Goal: Task Accomplishment & Management: Complete application form

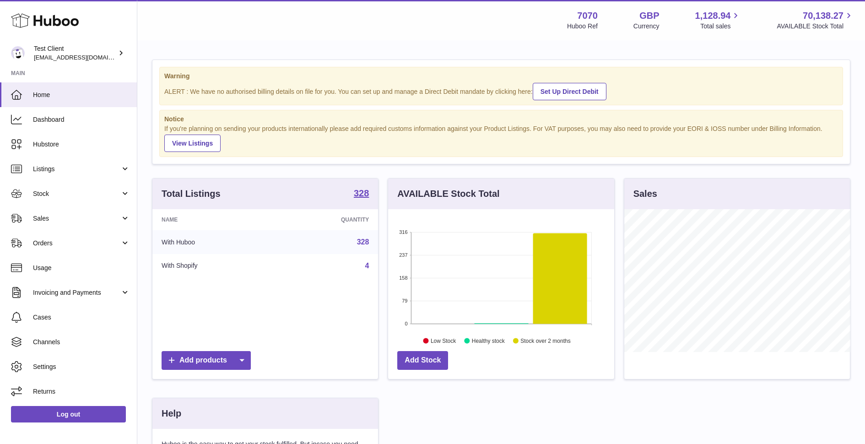
scroll to position [142, 226]
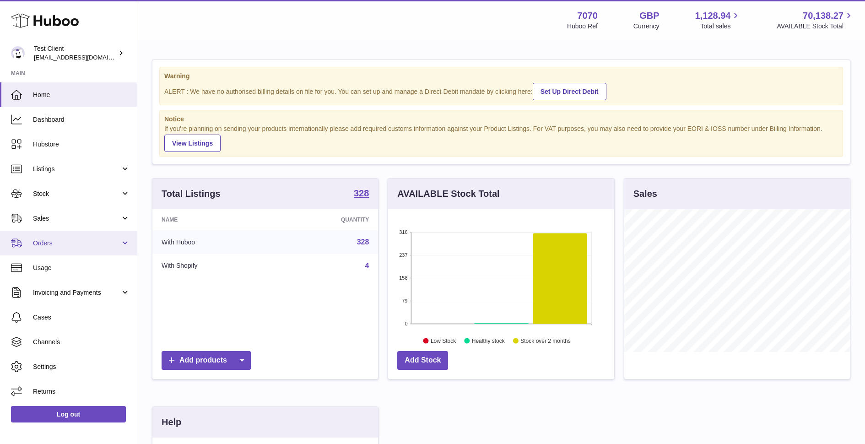
click at [56, 240] on span "Orders" at bounding box center [76, 243] width 87 height 9
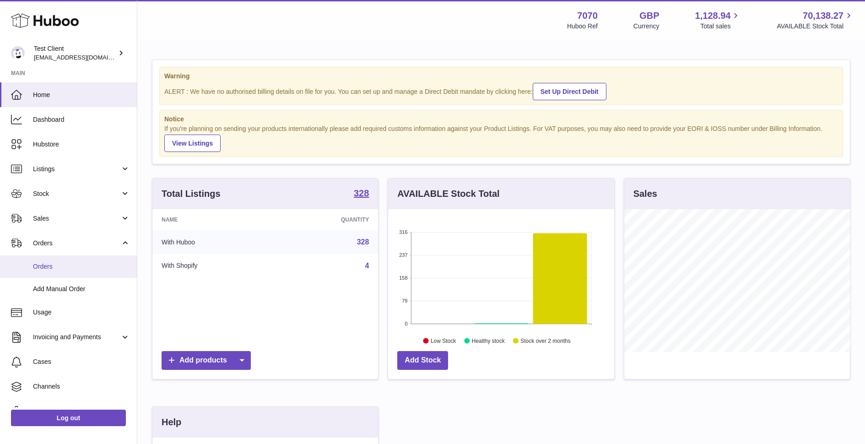
click at [52, 263] on span "Orders" at bounding box center [81, 266] width 97 height 9
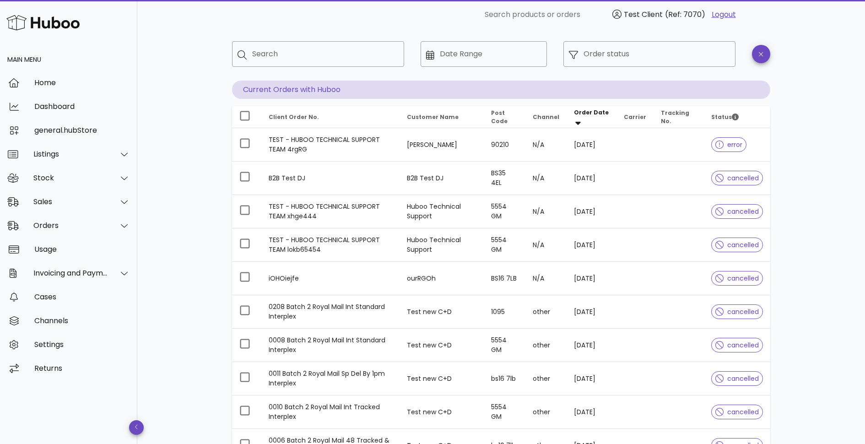
scroll to position [40, 0]
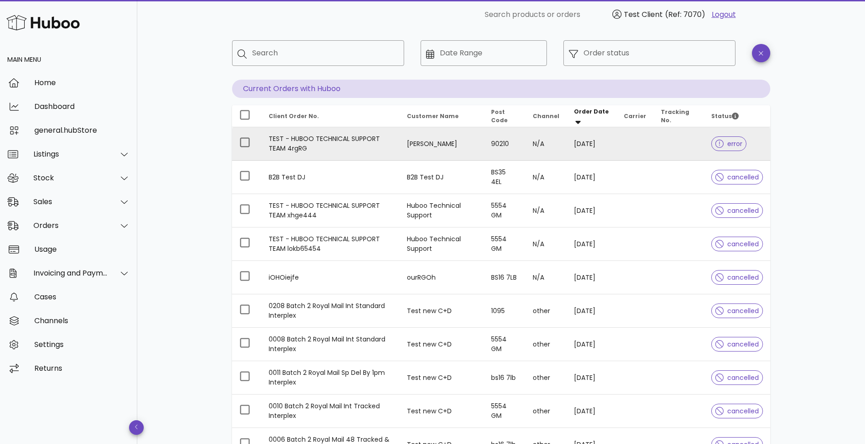
click at [351, 139] on td "TEST - HUBOO TECHNICAL SUPPORT TEAM 4rgRG" at bounding box center [330, 143] width 138 height 33
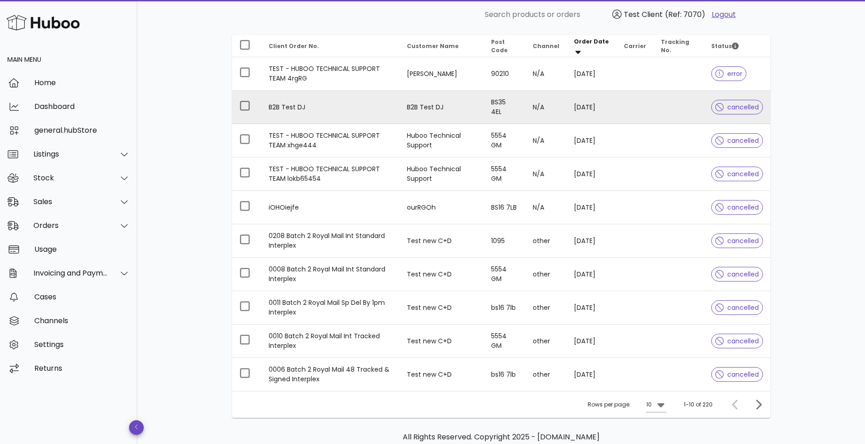
scroll to position [156, 0]
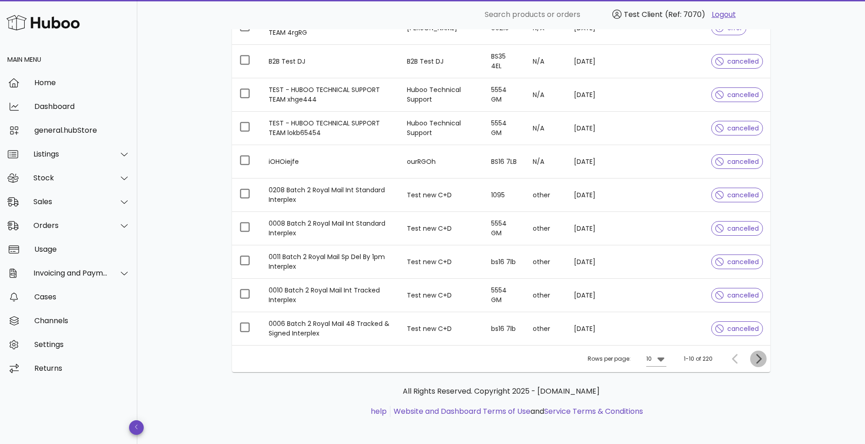
click at [760, 359] on icon "Next page" at bounding box center [758, 358] width 11 height 11
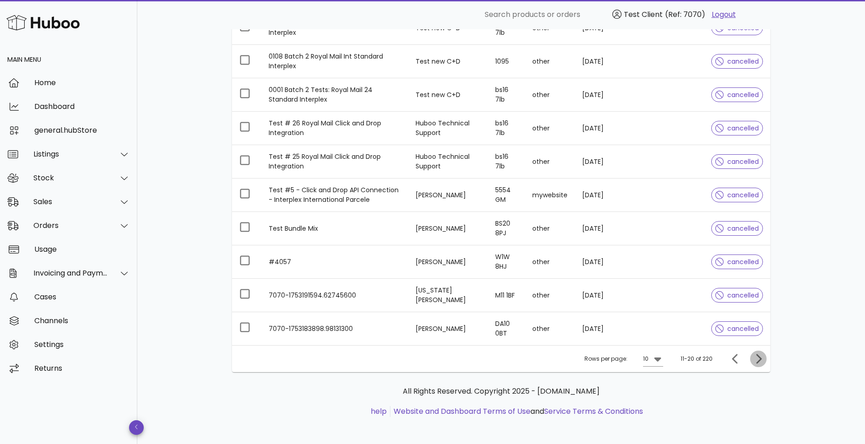
click at [760, 359] on icon "Next page" at bounding box center [758, 358] width 11 height 11
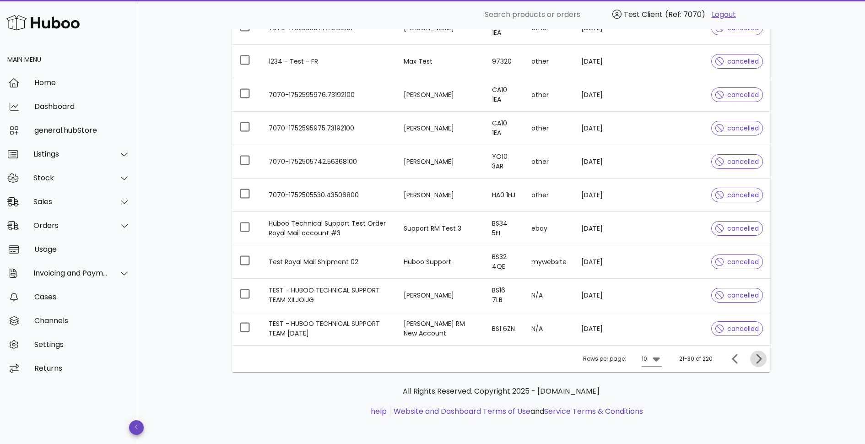
click at [760, 359] on icon "Next page" at bounding box center [758, 358] width 11 height 11
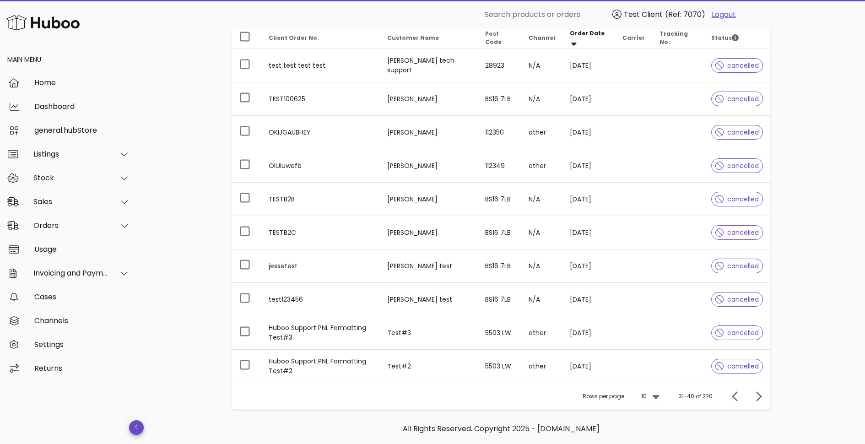
scroll to position [156, 0]
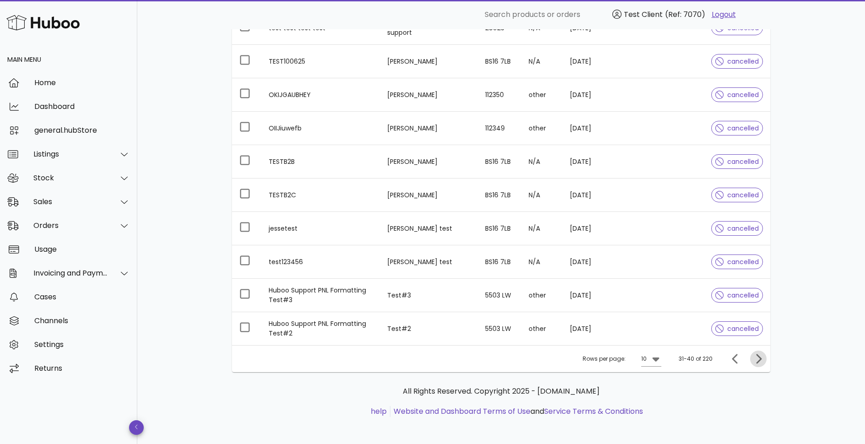
click at [756, 354] on icon "Next page" at bounding box center [758, 358] width 11 height 11
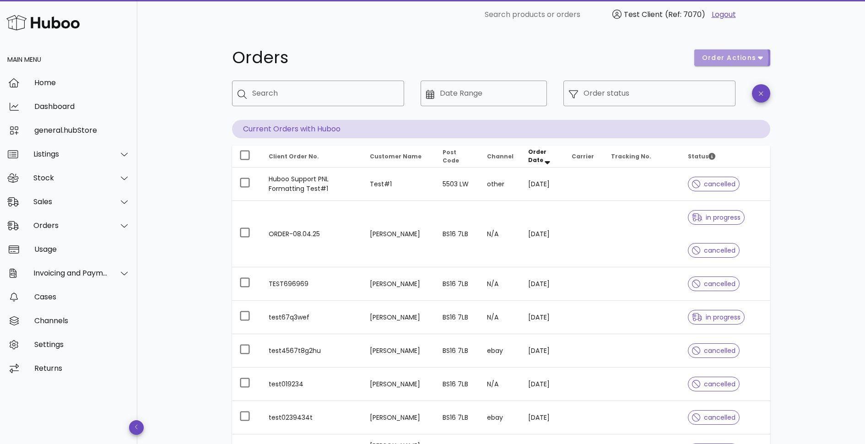
click at [764, 57] on button "order actions" at bounding box center [732, 57] width 76 height 16
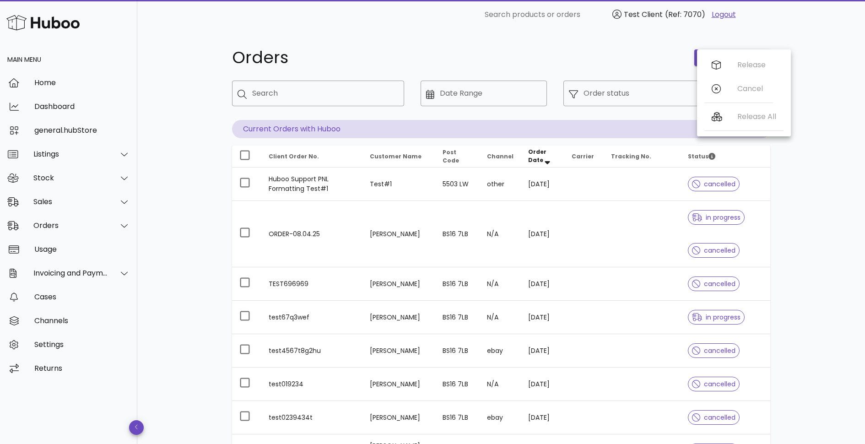
click at [831, 170] on div "Orders order actions ​ Search ​ Date Range ​ Order status Current Orders with H…" at bounding box center [500, 348] width 727 height 639
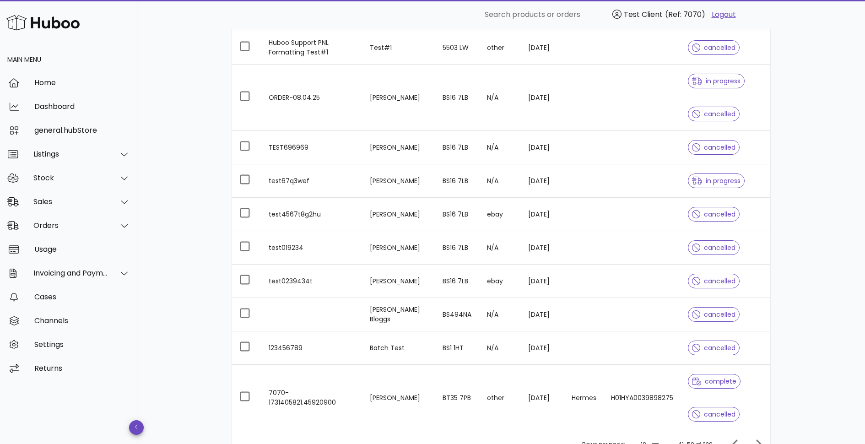
scroll to position [193, 0]
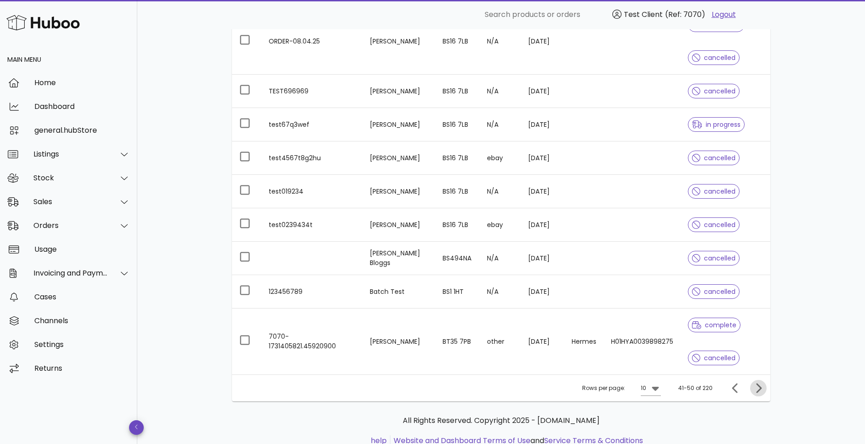
click at [757, 387] on icon "Next page" at bounding box center [758, 387] width 11 height 11
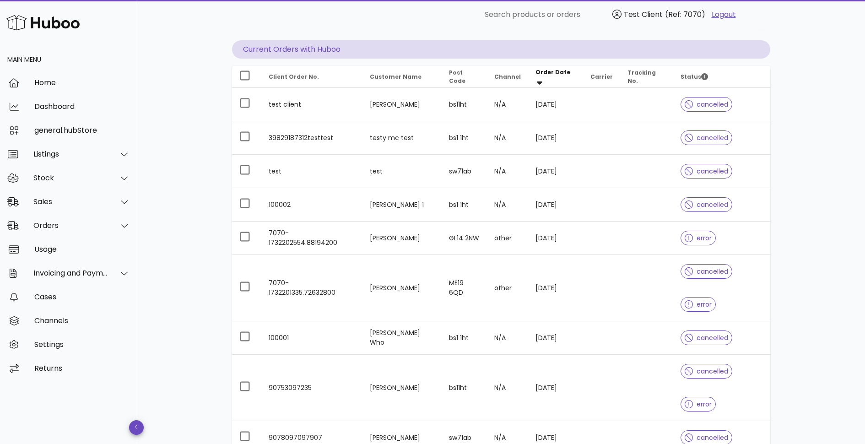
scroll to position [91, 0]
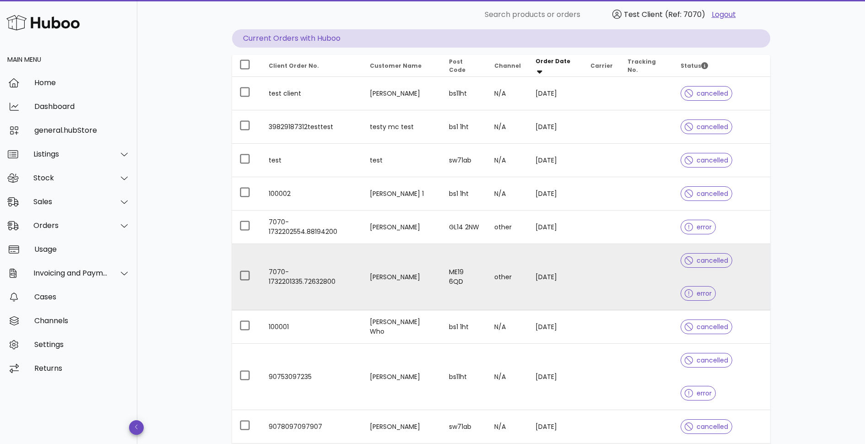
click at [314, 260] on td "7070-1732201335.72632800" at bounding box center [311, 277] width 101 height 66
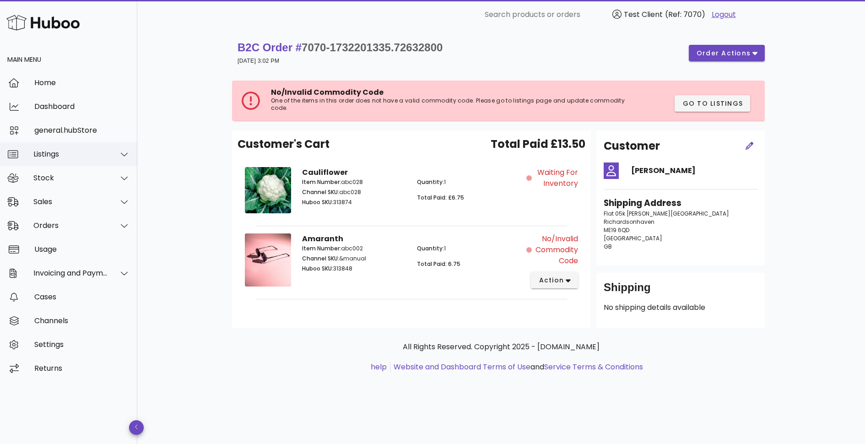
click at [52, 157] on div "Listings" at bounding box center [70, 154] width 75 height 9
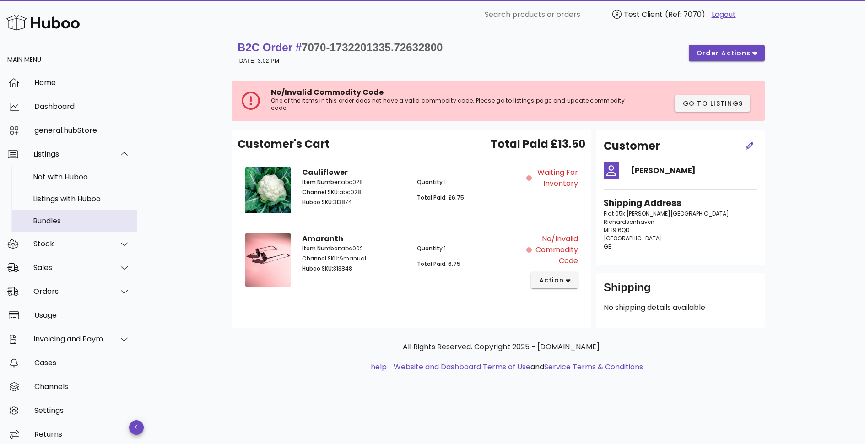
click at [54, 223] on div "Bundles" at bounding box center [81, 220] width 97 height 9
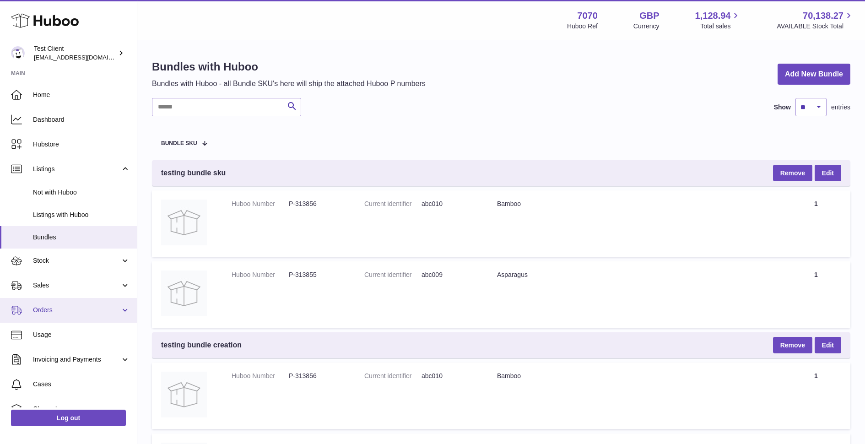
click at [49, 314] on link "Orders" at bounding box center [68, 310] width 137 height 25
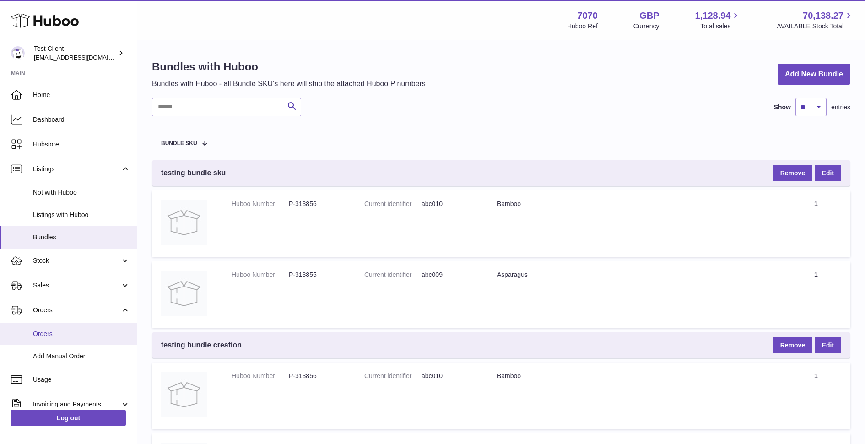
click at [53, 333] on span "Orders" at bounding box center [81, 333] width 97 height 9
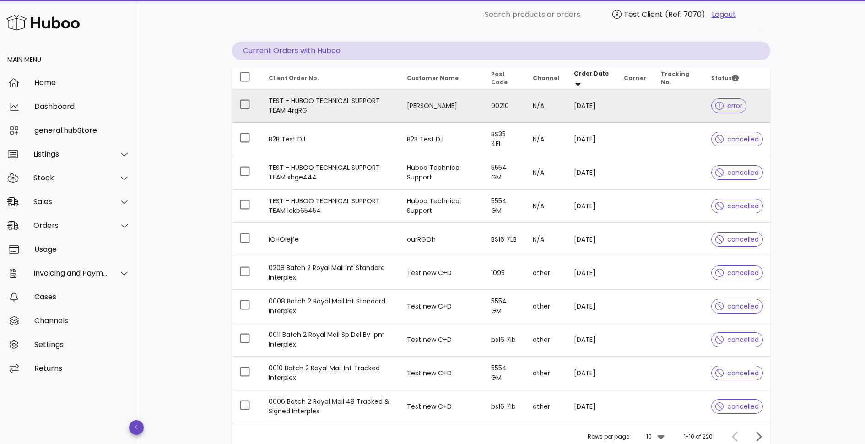
scroll to position [156, 0]
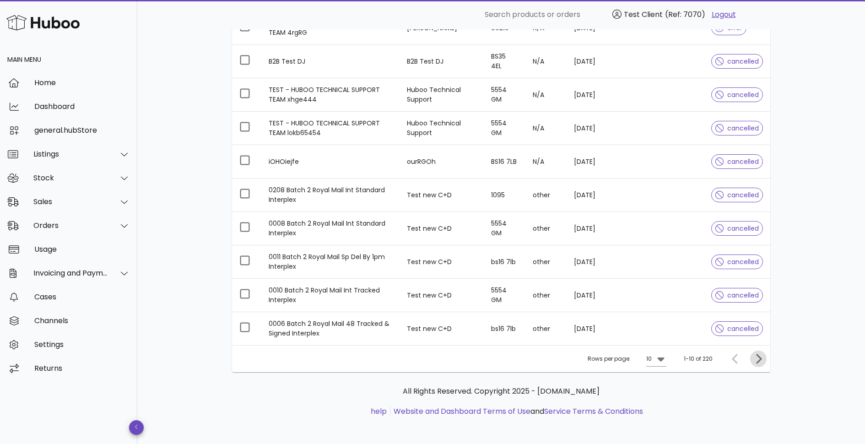
click at [759, 355] on icon "Next page" at bounding box center [758, 359] width 5 height 10
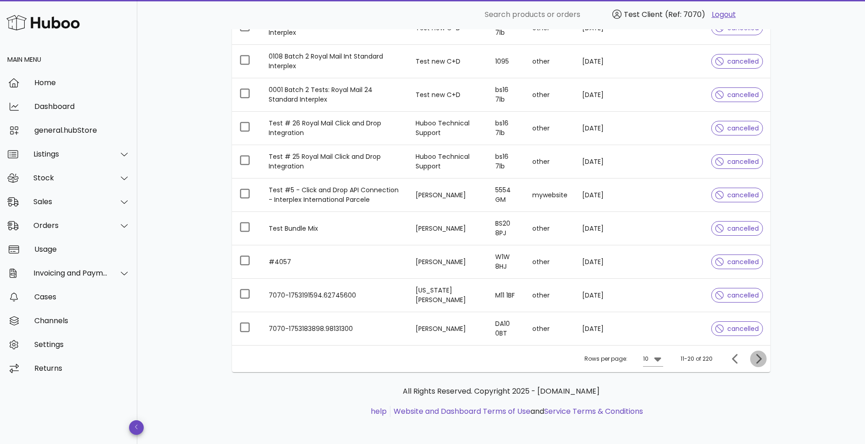
click at [759, 355] on icon "Next page" at bounding box center [758, 359] width 5 height 10
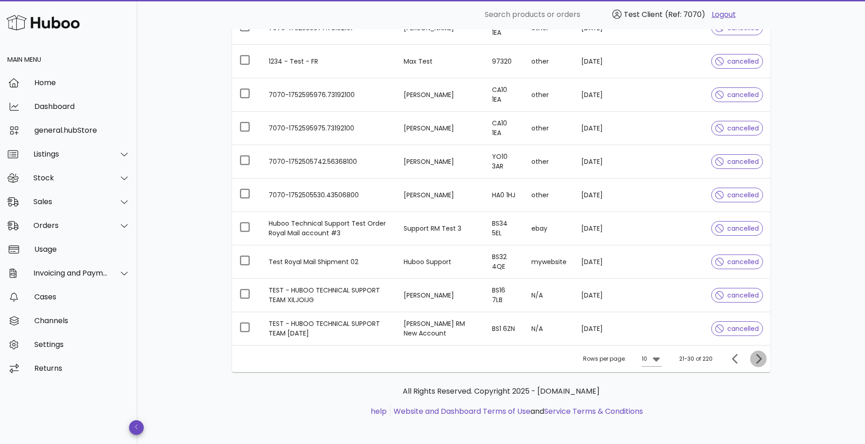
click at [759, 355] on icon "Next page" at bounding box center [758, 359] width 5 height 10
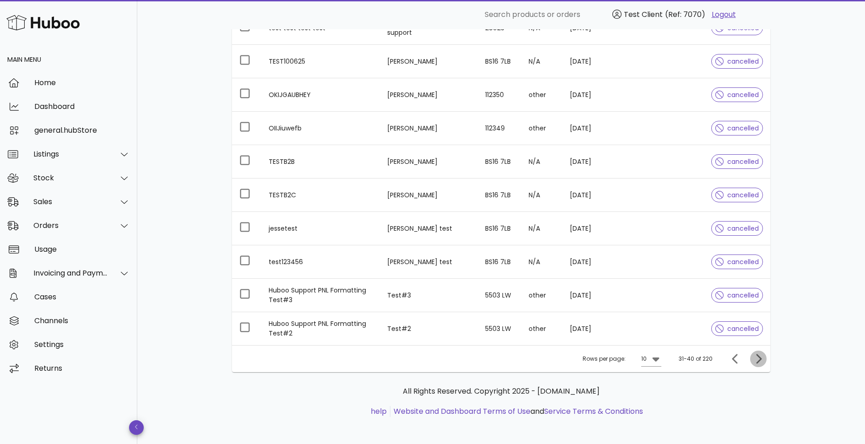
click at [759, 355] on icon "Next page" at bounding box center [758, 359] width 5 height 10
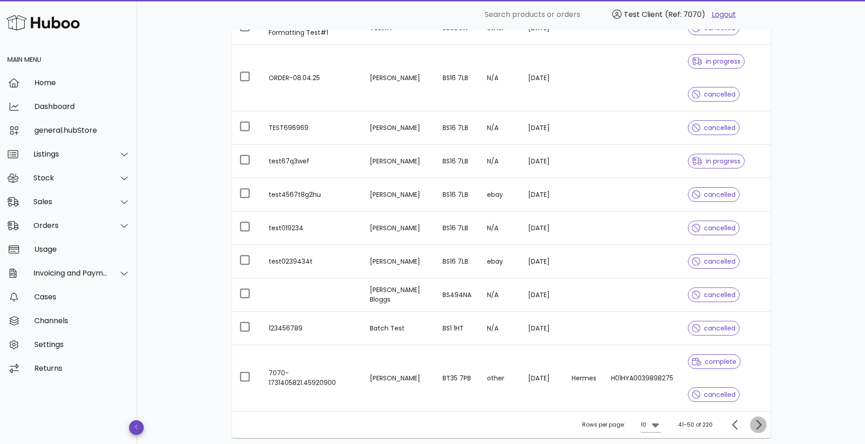
click at [759, 425] on icon "Next page" at bounding box center [758, 424] width 11 height 11
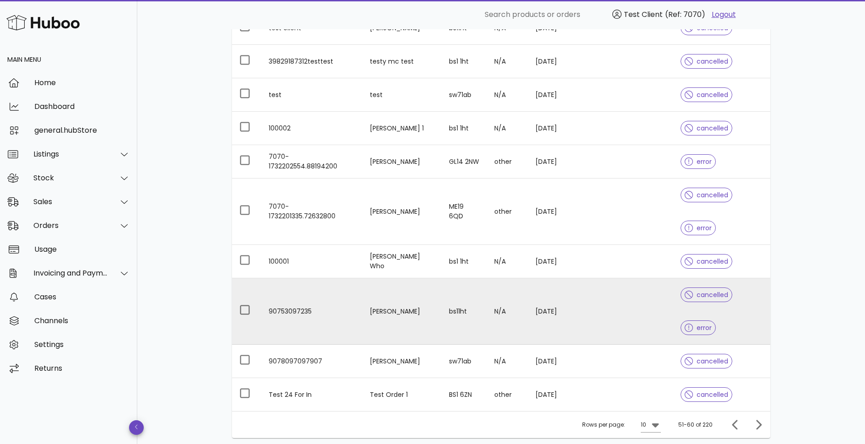
click at [292, 278] on td "90753097235" at bounding box center [311, 311] width 101 height 66
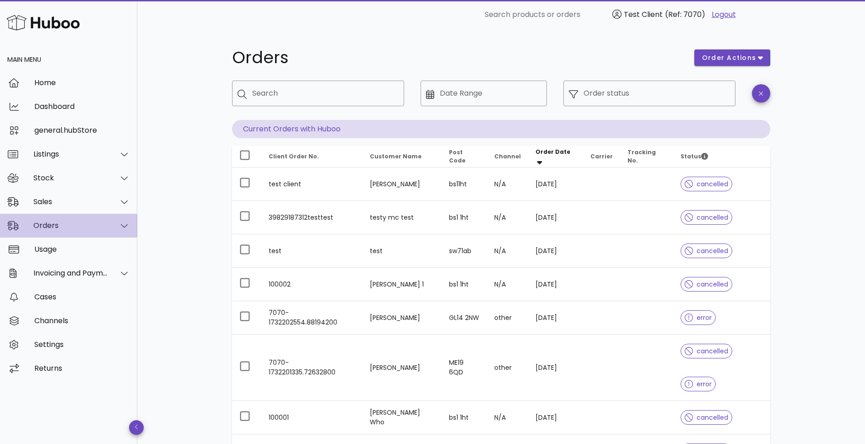
click at [54, 226] on div "Orders" at bounding box center [70, 225] width 75 height 9
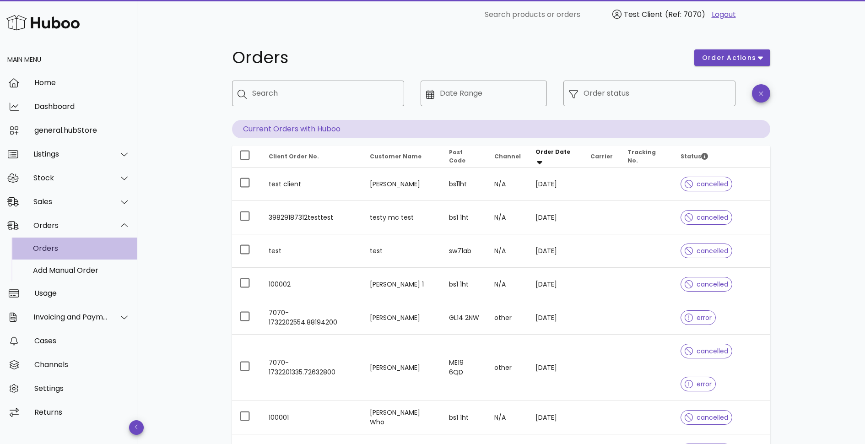
click at [54, 251] on div "Orders" at bounding box center [81, 248] width 97 height 9
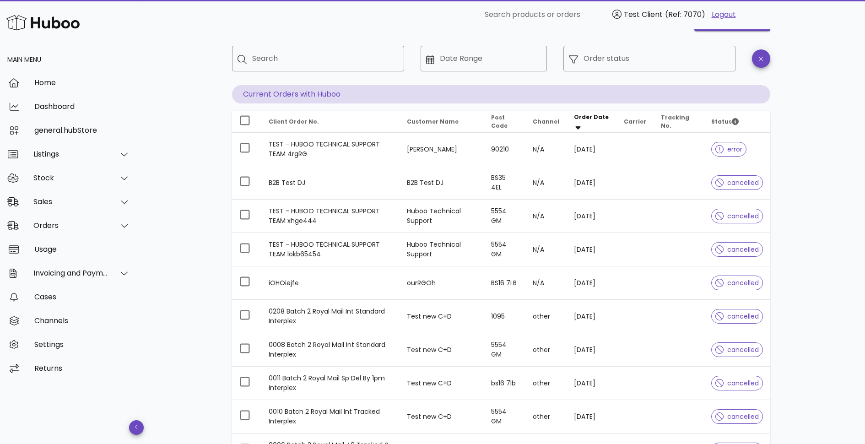
scroll to position [156, 0]
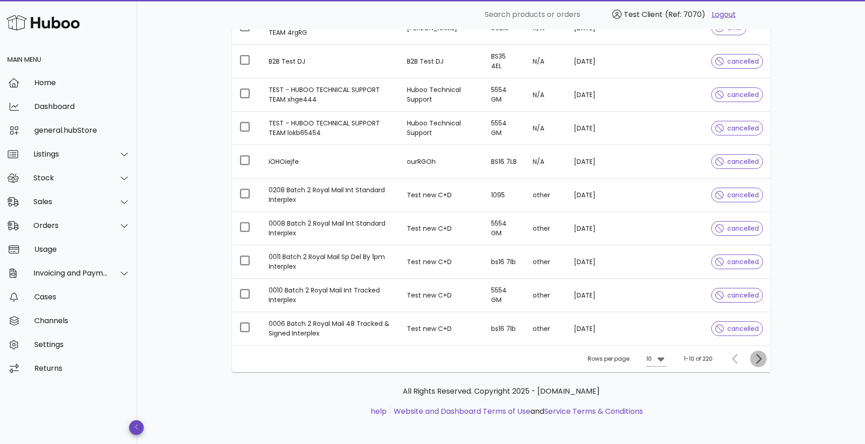
click at [761, 355] on icon "Next page" at bounding box center [758, 358] width 11 height 11
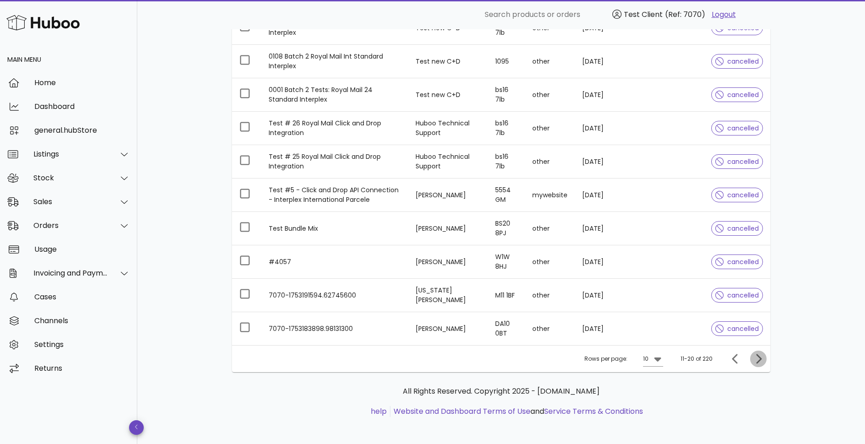
click at [761, 355] on icon "Next page" at bounding box center [758, 358] width 11 height 11
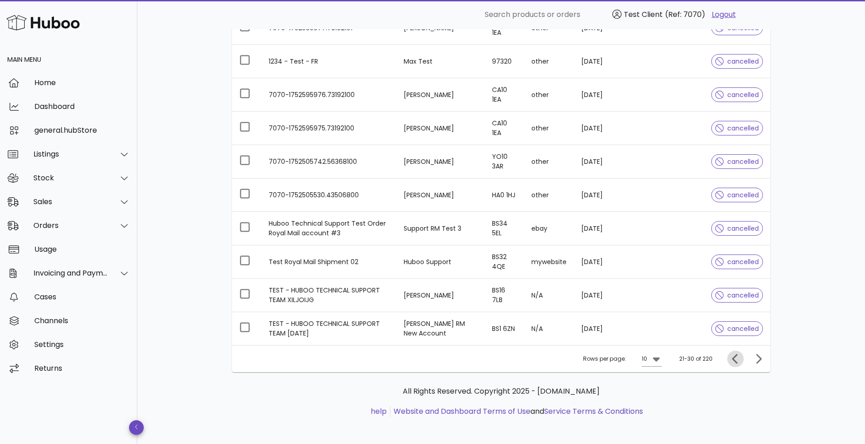
click at [729, 360] on span "Previous page" at bounding box center [735, 358] width 16 height 11
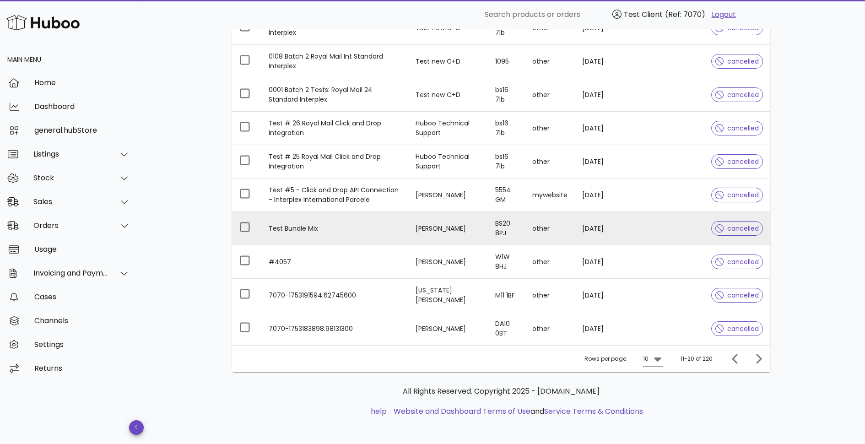
click at [347, 225] on td "Test Bundle Mix" at bounding box center [334, 228] width 147 height 33
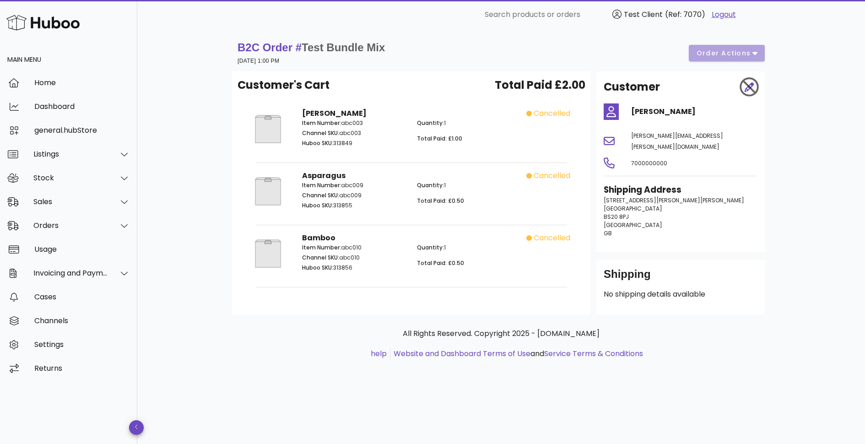
click at [751, 53] on div "B2C Order # Test Bundle Mix 31 July 2025 at 1:00 PM order actions" at bounding box center [500, 53] width 527 height 26
click at [53, 222] on div "Orders" at bounding box center [70, 225] width 75 height 9
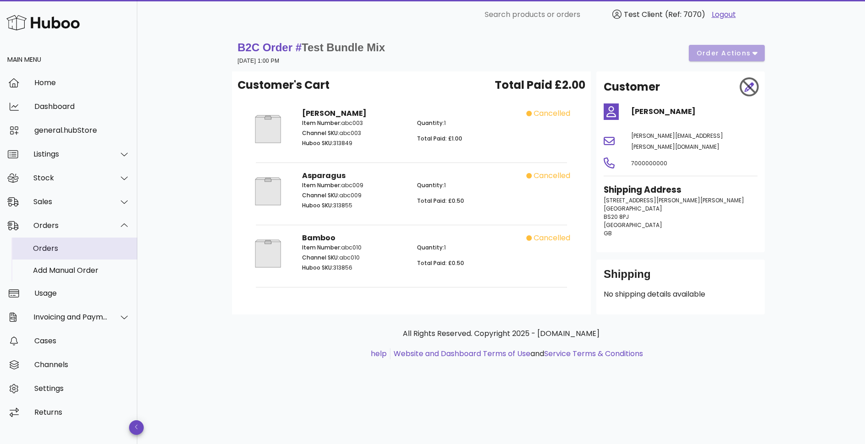
click at [84, 247] on div "Orders" at bounding box center [81, 248] width 97 height 9
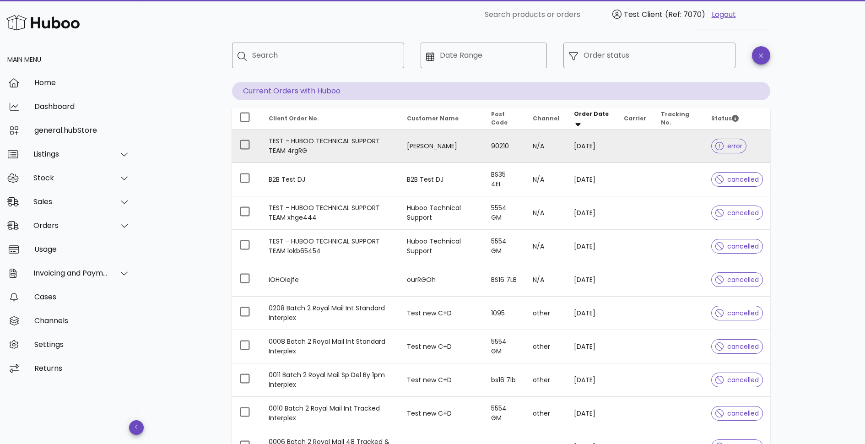
scroll to position [48, 0]
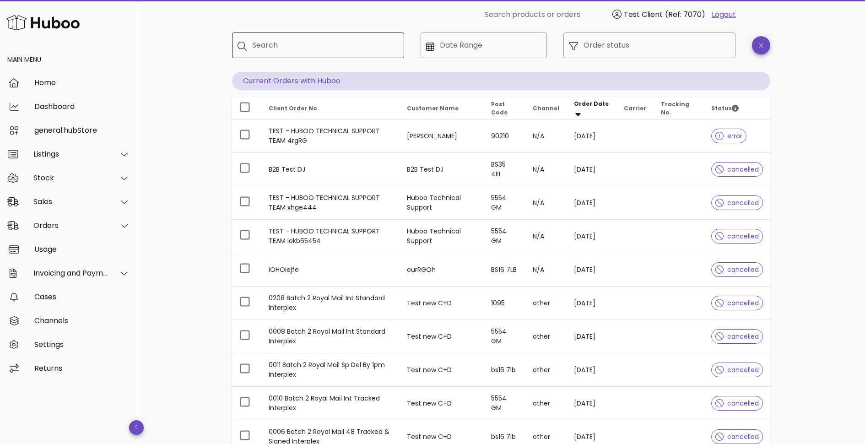
click at [333, 46] on input "Search" at bounding box center [324, 45] width 145 height 15
type input "******"
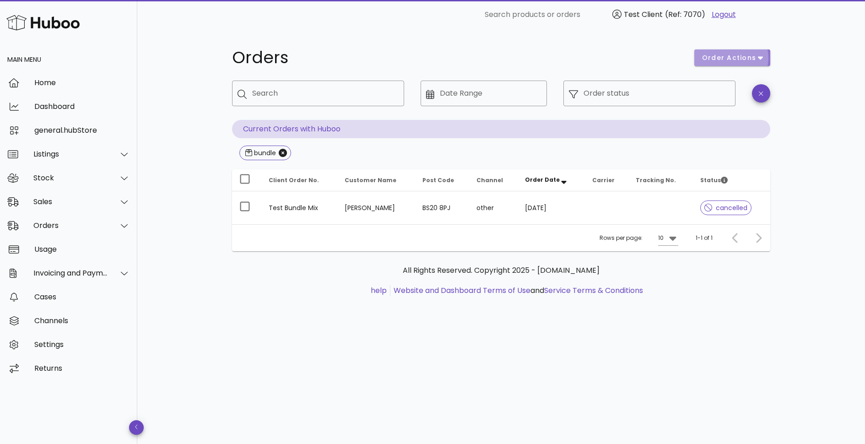
click at [763, 56] on button "order actions" at bounding box center [732, 57] width 76 height 16
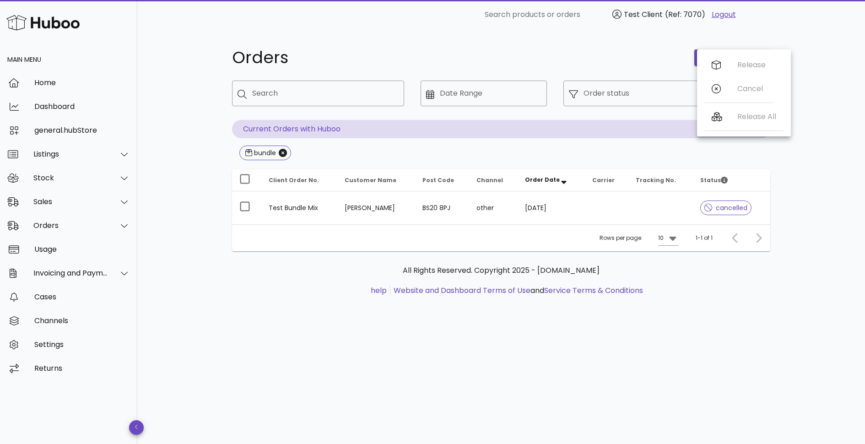
click at [819, 228] on div "Orders order actions ​ Search ​ Date Range ​ Order status Current Orders with H…" at bounding box center [500, 236] width 727 height 414
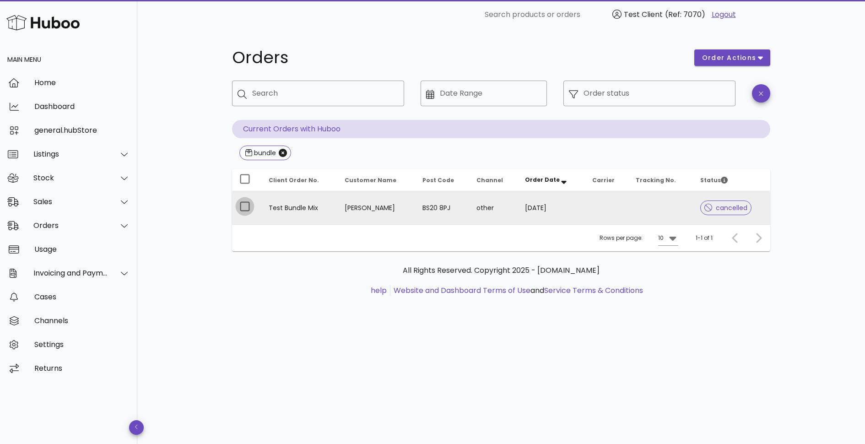
click at [246, 206] on div at bounding box center [245, 207] width 16 height 16
click at [756, 60] on span "order actions" at bounding box center [731, 58] width 61 height 10
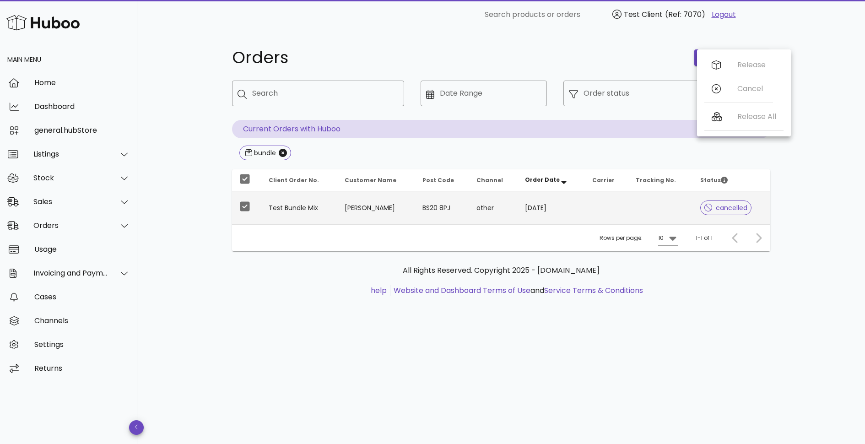
click at [794, 153] on div "Orders order actions ​ Search ​ Date Range ​ Order status Current Orders with H…" at bounding box center [500, 236] width 727 height 414
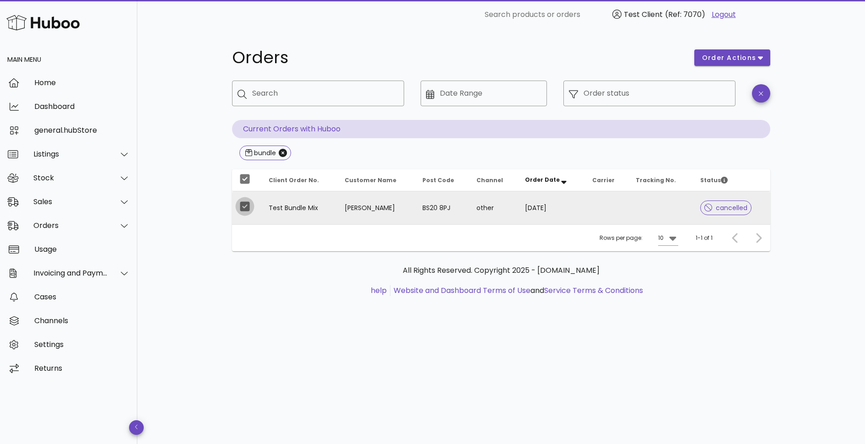
click at [247, 209] on div at bounding box center [245, 207] width 16 height 16
click at [301, 205] on td "Test Bundle Mix" at bounding box center [299, 207] width 76 height 33
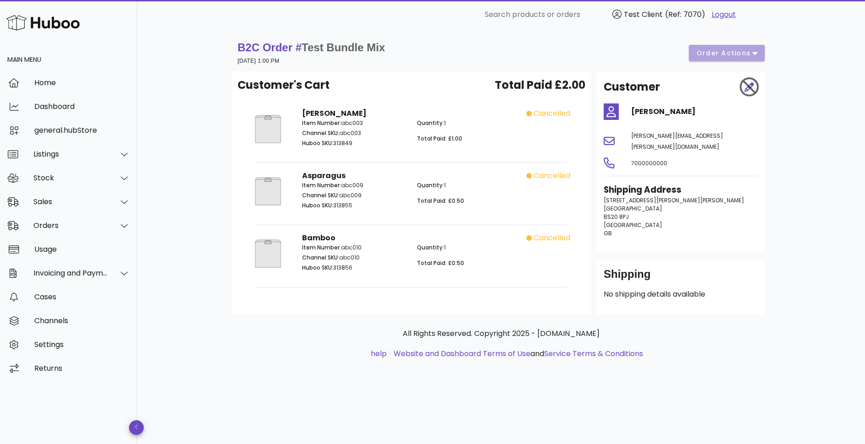
drag, startPoint x: 335, startPoint y: 142, endPoint x: 359, endPoint y: 143, distance: 23.4
click at [359, 143] on p "Huboo SKU: 313849" at bounding box center [354, 143] width 104 height 8
click at [59, 221] on div "Orders" at bounding box center [70, 225] width 75 height 9
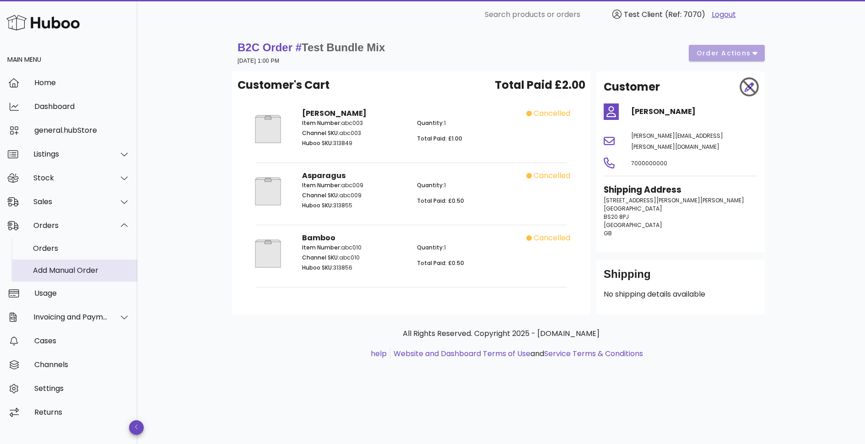
click at [61, 267] on div "Add Manual Order" at bounding box center [81, 270] width 97 height 9
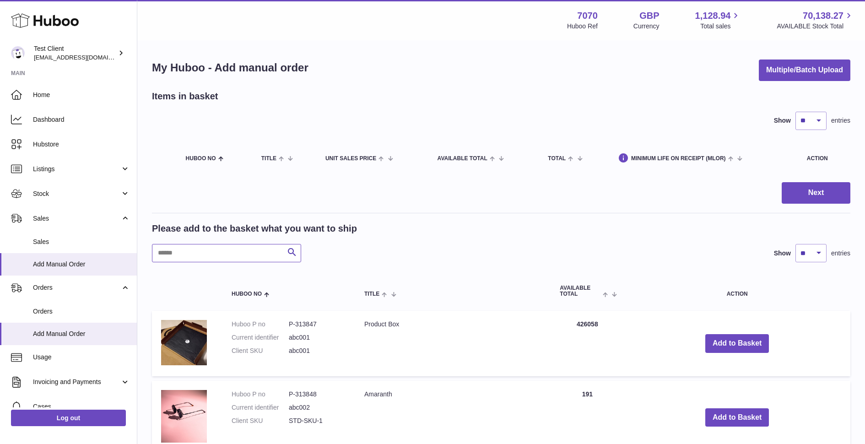
click at [232, 249] on input "text" at bounding box center [226, 253] width 149 height 18
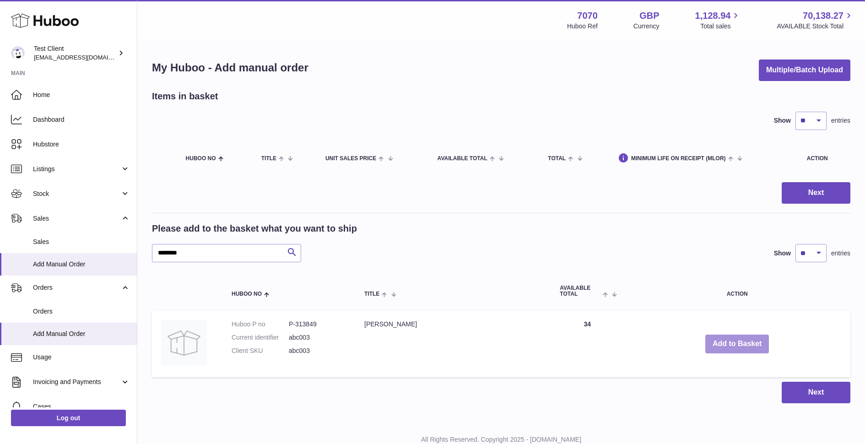
click at [710, 350] on button "Add to Basket" at bounding box center [737, 343] width 64 height 19
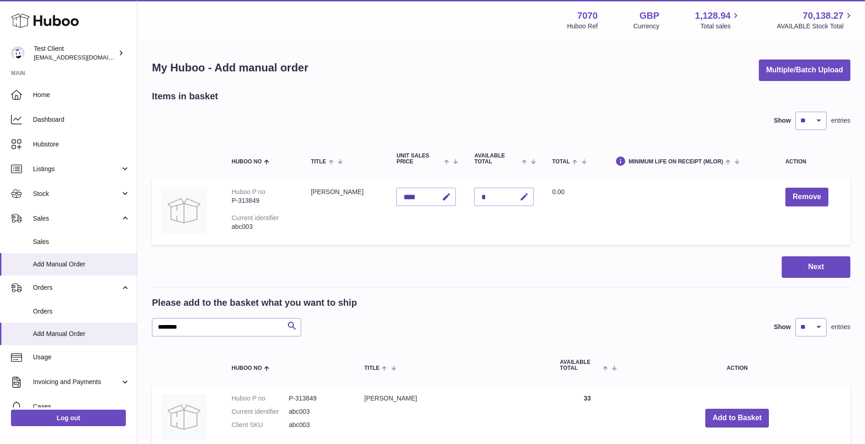
click at [519, 201] on icon "button" at bounding box center [524, 197] width 10 height 10
click at [520, 199] on icon "submit" at bounding box center [524, 197] width 8 height 8
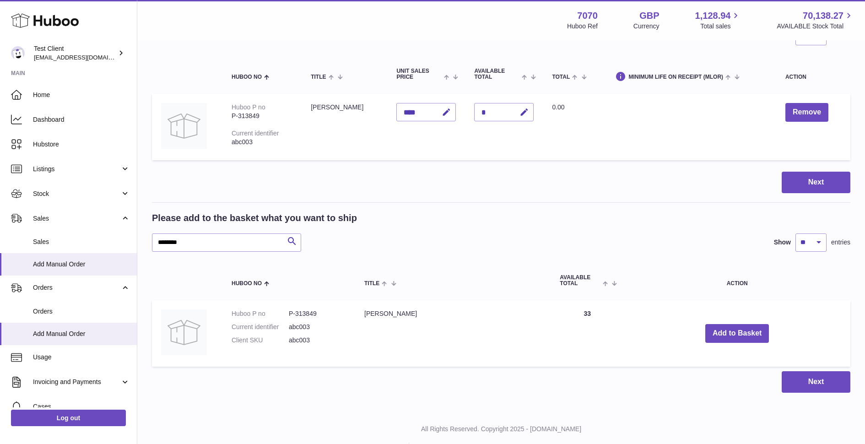
scroll to position [105, 0]
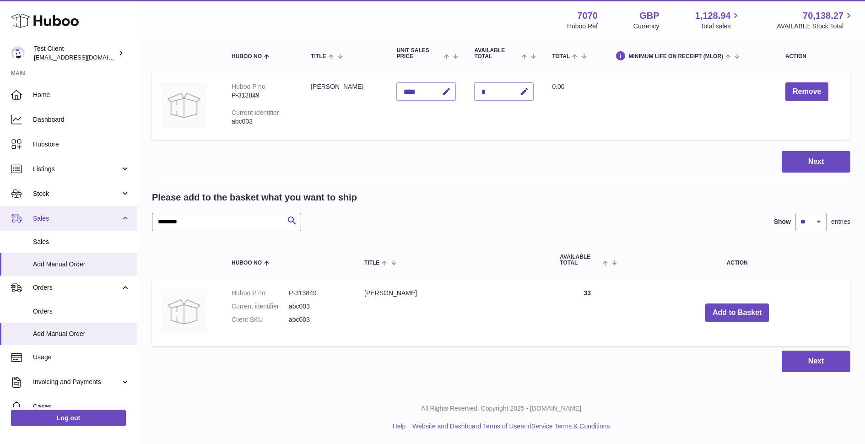
drag, startPoint x: 232, startPoint y: 222, endPoint x: 129, endPoint y: 212, distance: 104.3
click at [129, 212] on div "Huboo Test Client internalAdmin-7070@internal.huboo.com Main Home Dashboard Hub…" at bounding box center [432, 169] width 865 height 549
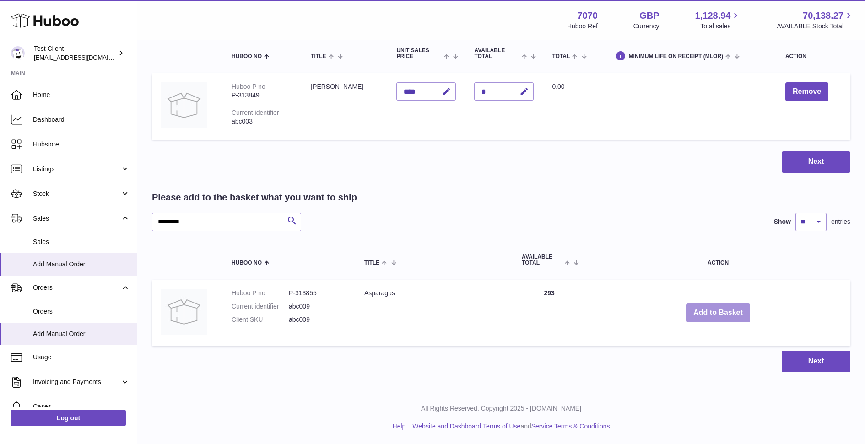
click at [721, 313] on button "Add to Basket" at bounding box center [718, 312] width 64 height 19
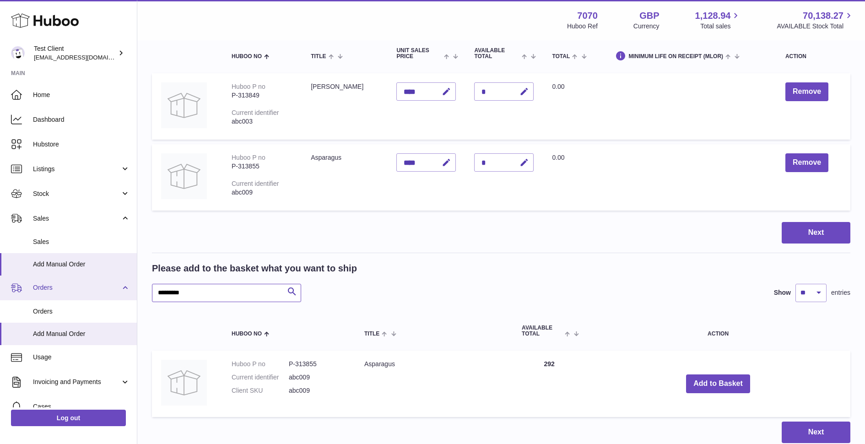
drag, startPoint x: 217, startPoint y: 292, endPoint x: 113, endPoint y: 289, distance: 104.4
click at [113, 289] on div "Huboo Test Client internalAdmin-7070@internal.huboo.com Main Home Dashboard Hub…" at bounding box center [432, 205] width 865 height 620
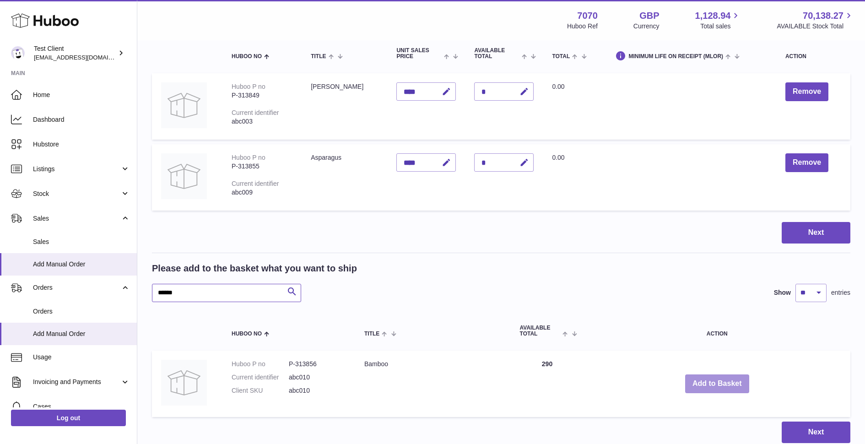
type input "******"
click at [721, 386] on button "Add to Basket" at bounding box center [717, 383] width 64 height 19
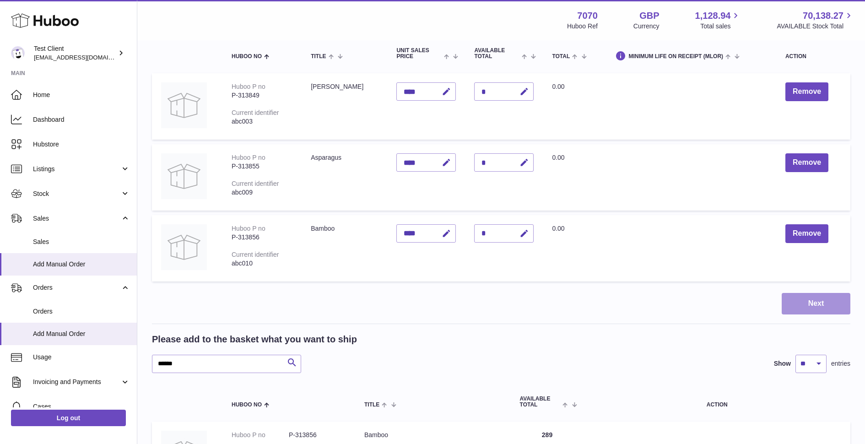
click at [826, 306] on button "Next" at bounding box center [815, 304] width 69 height 22
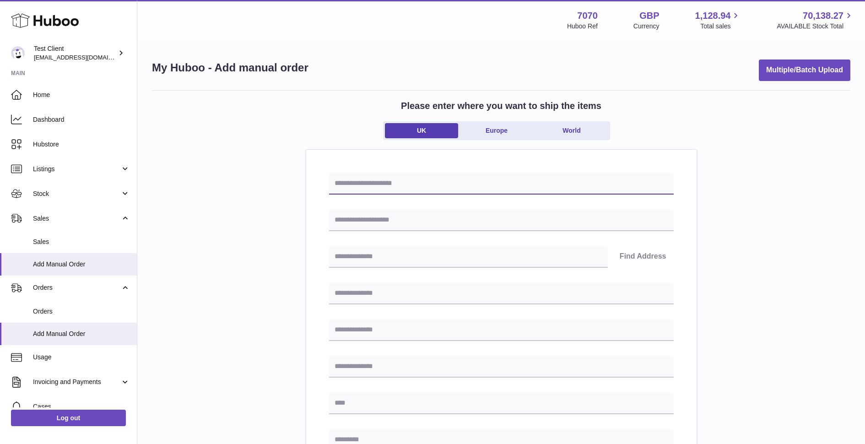
click at [459, 180] on input "text" at bounding box center [501, 183] width 344 height 22
type input "**********"
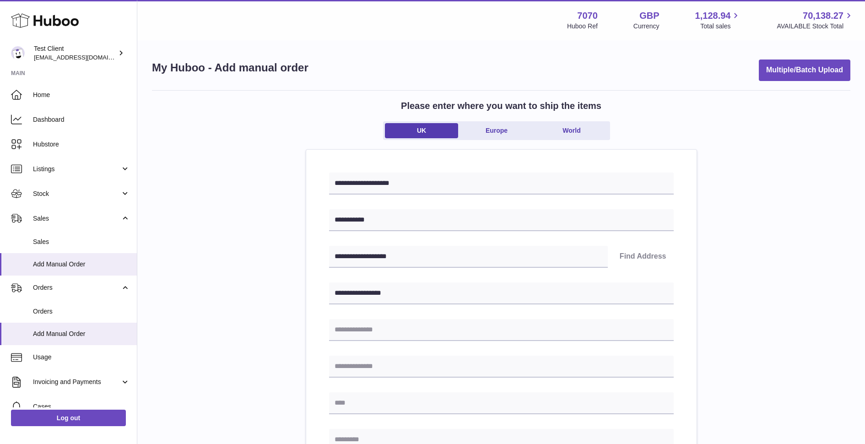
type input "**********"
type input "******"
type input "**********"
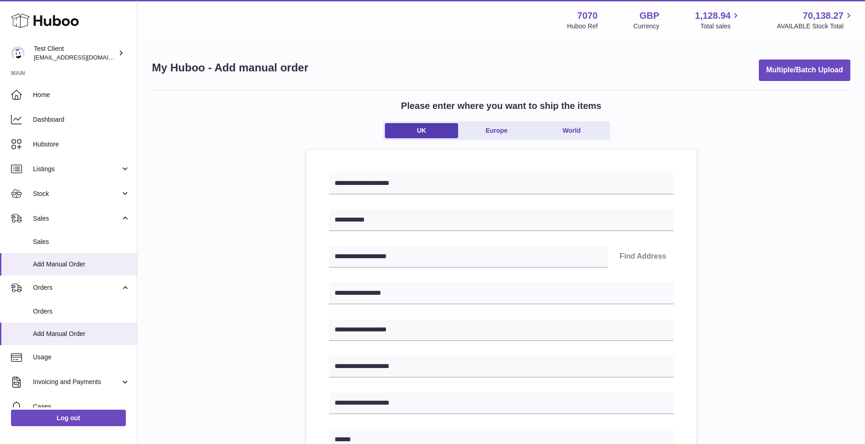
type input "**********"
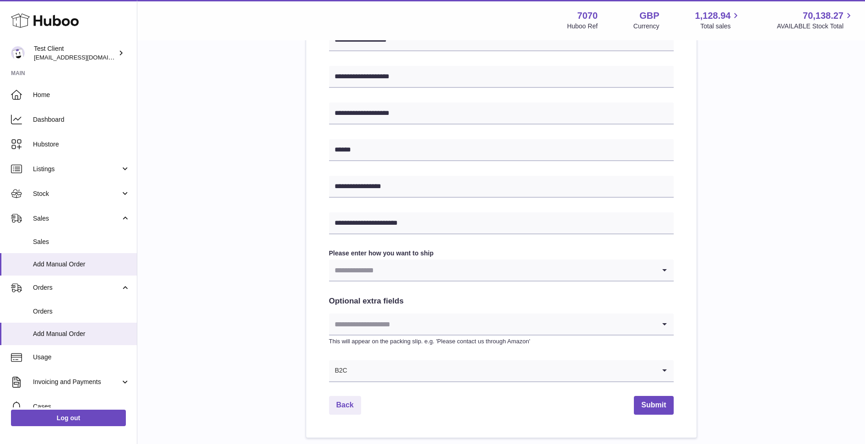
scroll to position [291, 0]
click at [391, 271] on input "Search for option" at bounding box center [492, 268] width 326 height 21
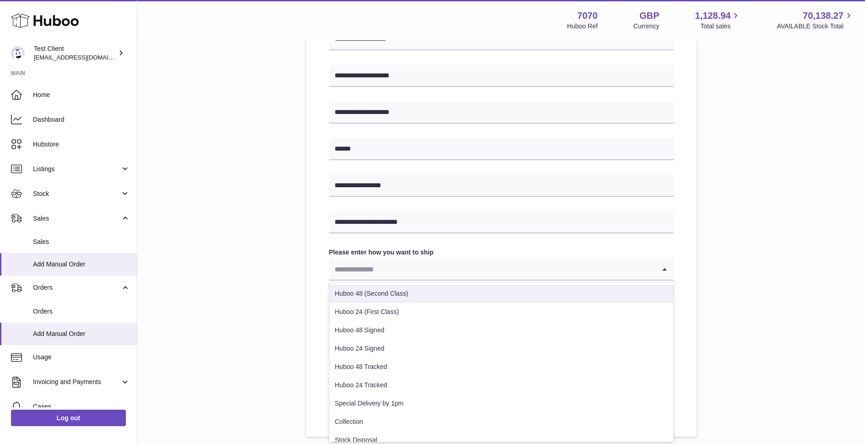
click at [370, 290] on li "Huboo 48 (Second Class)" at bounding box center [501, 294] width 344 height 18
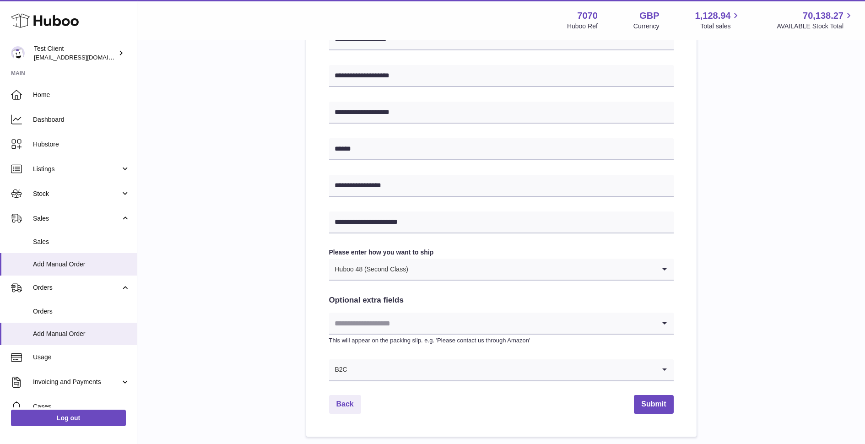
click at [430, 325] on input "Search for option" at bounding box center [492, 322] width 326 height 21
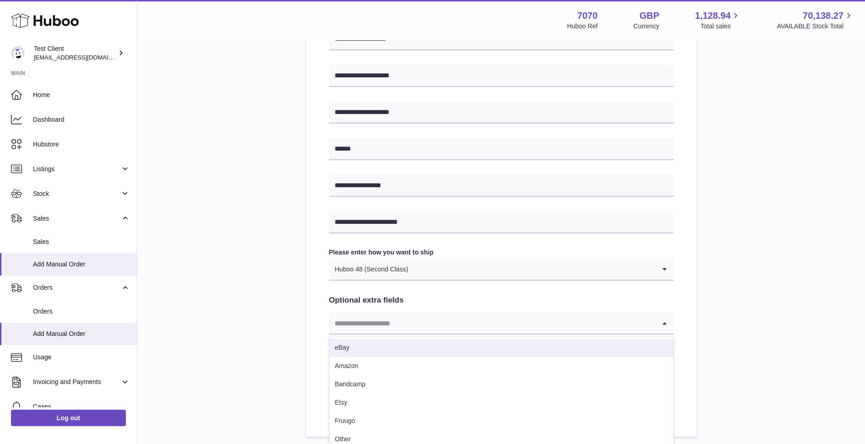
click at [371, 344] on li "eBay" at bounding box center [501, 348] width 344 height 18
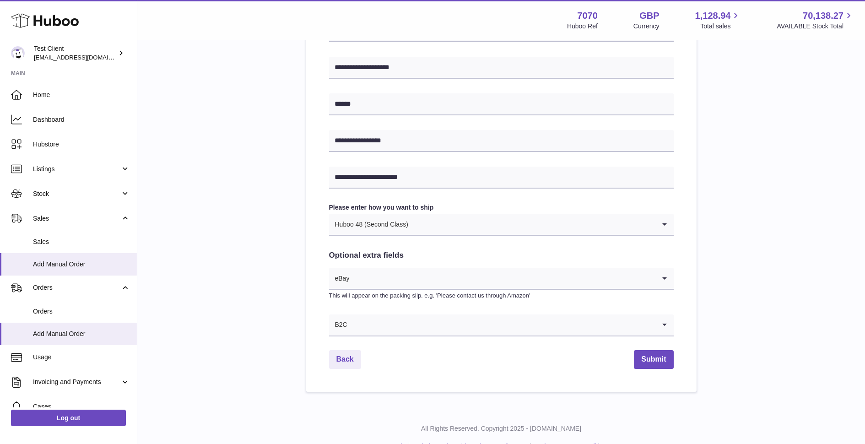
scroll to position [334, 0]
click at [656, 364] on button "Submit" at bounding box center [653, 360] width 39 height 19
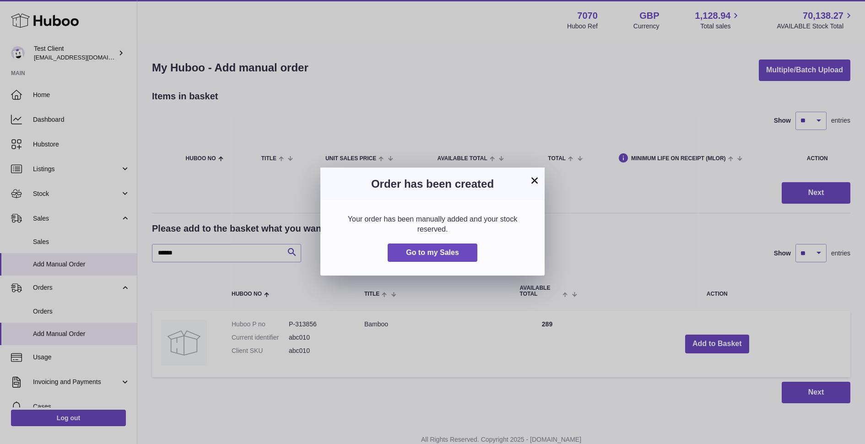
click at [532, 180] on button "×" at bounding box center [534, 180] width 11 height 11
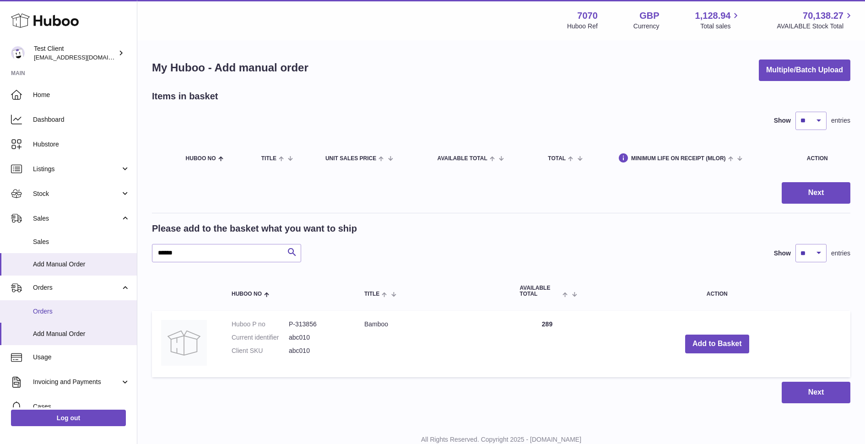
click at [42, 311] on span "Orders" at bounding box center [81, 311] width 97 height 9
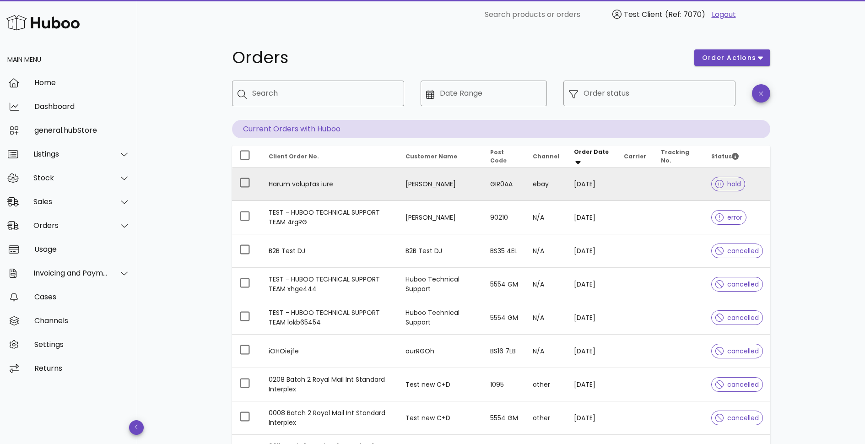
click at [730, 182] on span "hold" at bounding box center [728, 184] width 26 height 6
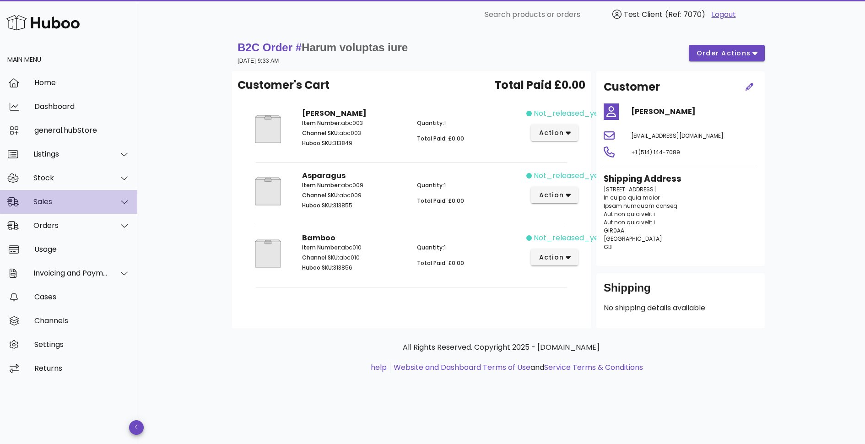
click at [48, 203] on div "Sales" at bounding box center [70, 201] width 75 height 9
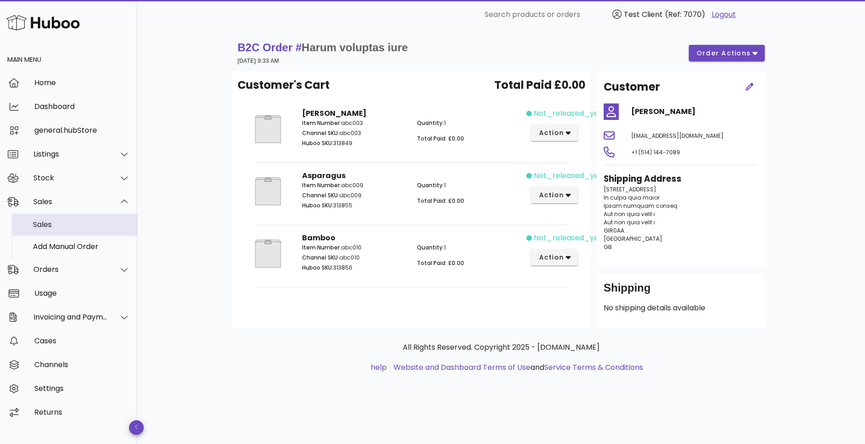
click at [57, 230] on div "Sales" at bounding box center [81, 225] width 97 height 20
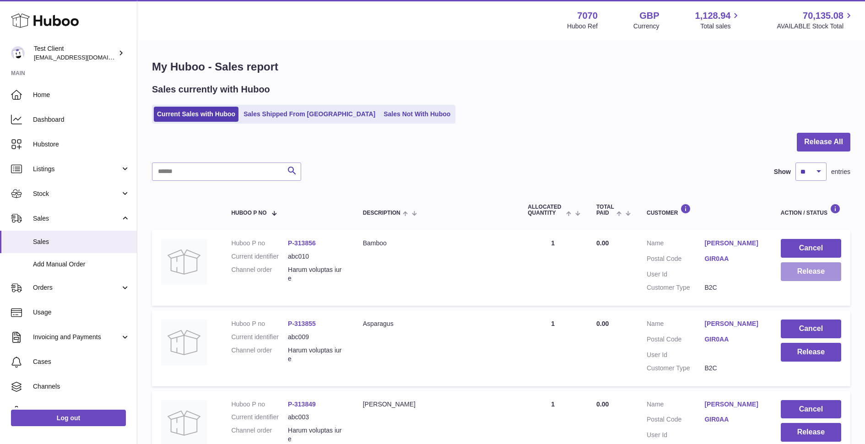
click at [812, 272] on button "Release" at bounding box center [810, 271] width 60 height 19
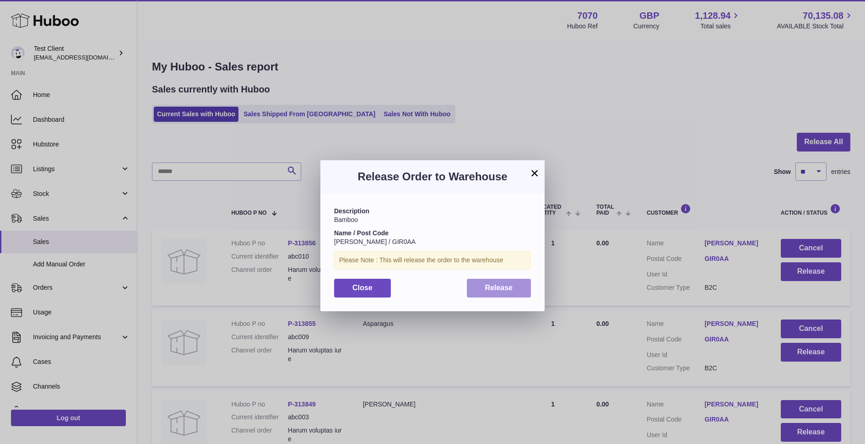
click at [485, 291] on span "Release" at bounding box center [499, 288] width 28 height 8
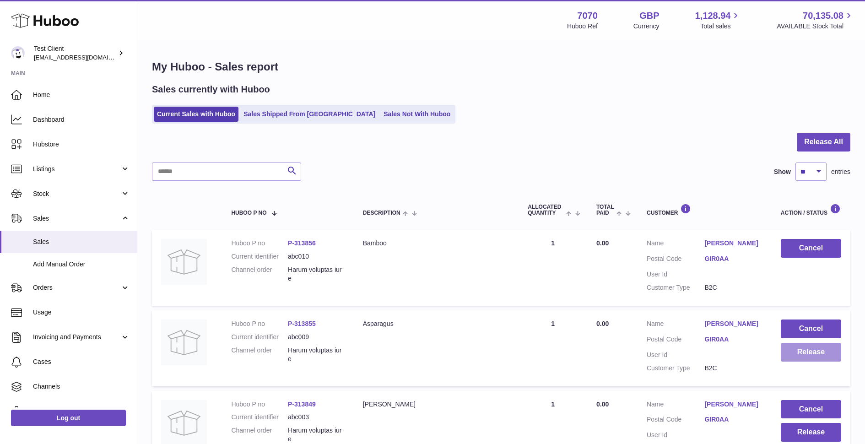
click at [815, 352] on button "Release" at bounding box center [810, 352] width 60 height 19
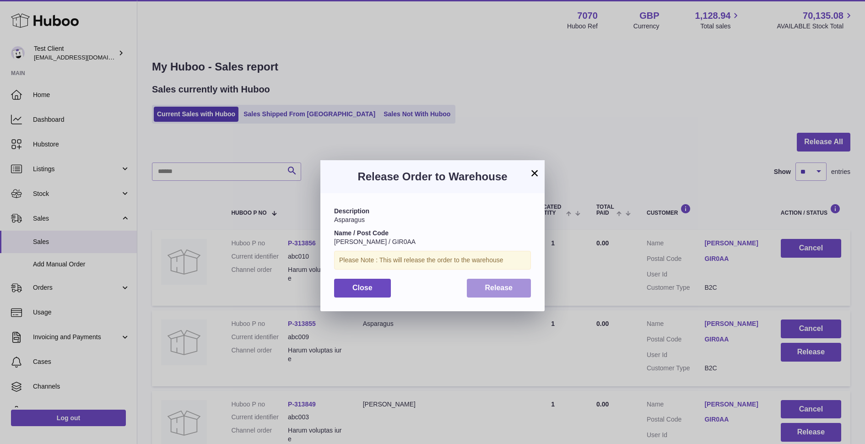
click at [481, 286] on button "Release" at bounding box center [499, 288] width 65 height 19
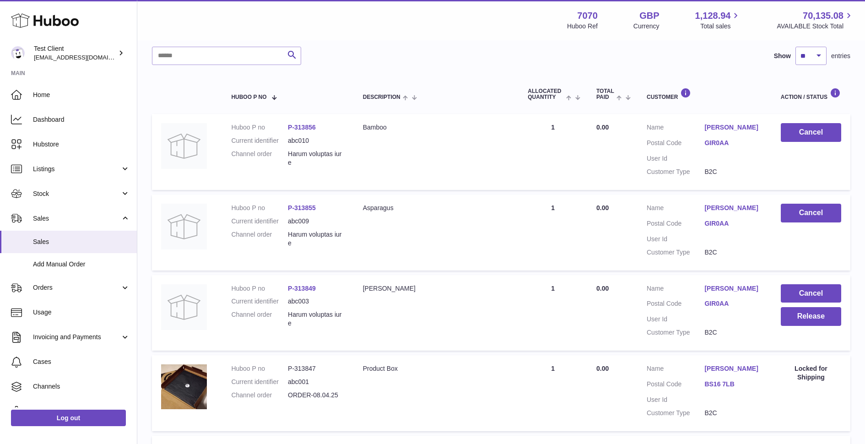
scroll to position [119, 0]
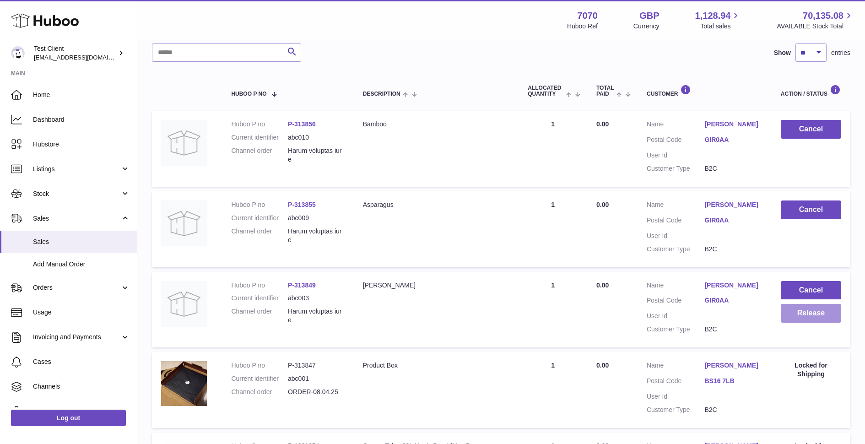
click at [790, 314] on button "Release" at bounding box center [810, 313] width 60 height 19
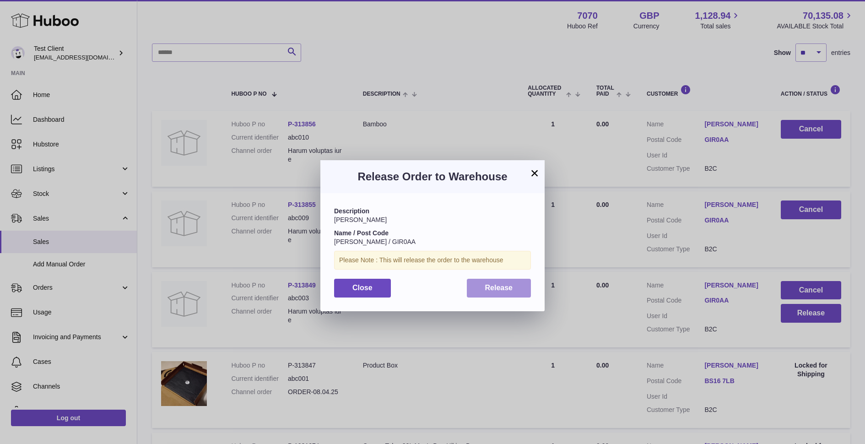
click at [504, 290] on span "Release" at bounding box center [499, 288] width 28 height 8
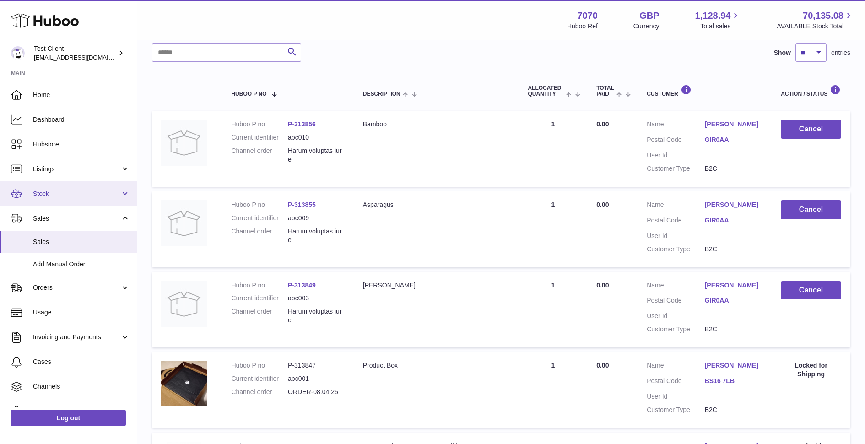
click at [40, 196] on span "Stock" at bounding box center [76, 193] width 87 height 9
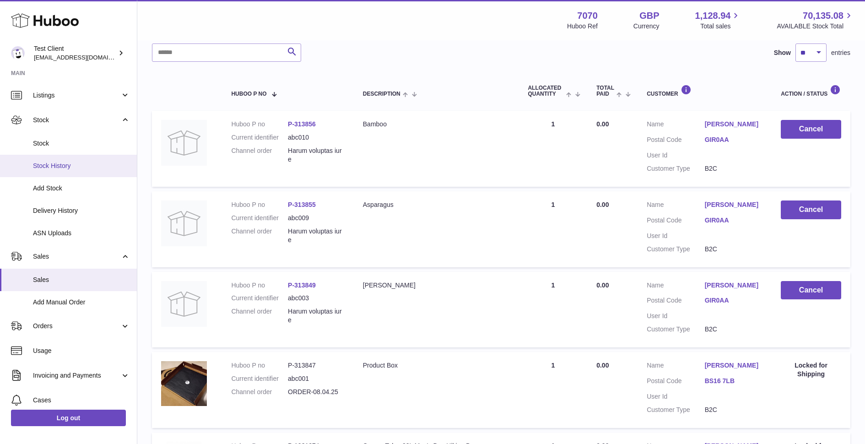
scroll to position [82, 0]
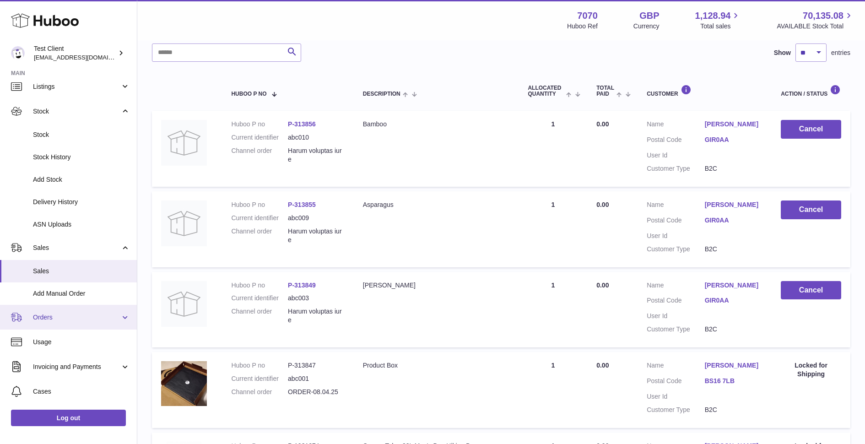
click at [49, 316] on span "Orders" at bounding box center [76, 317] width 87 height 9
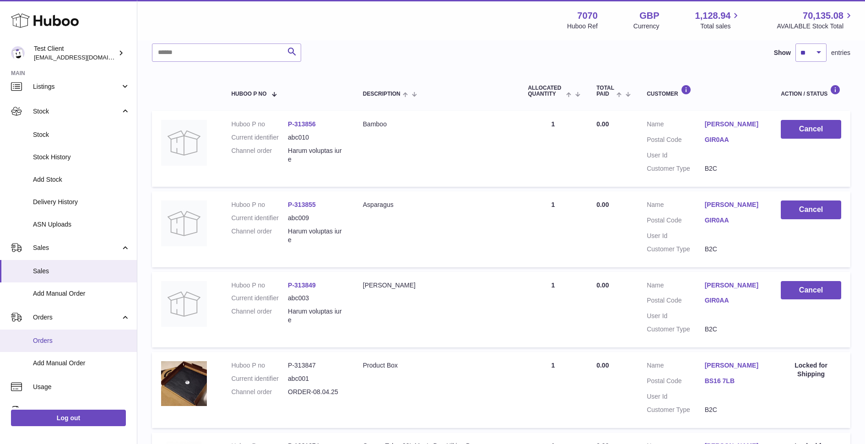
click at [48, 343] on span "Orders" at bounding box center [81, 340] width 97 height 9
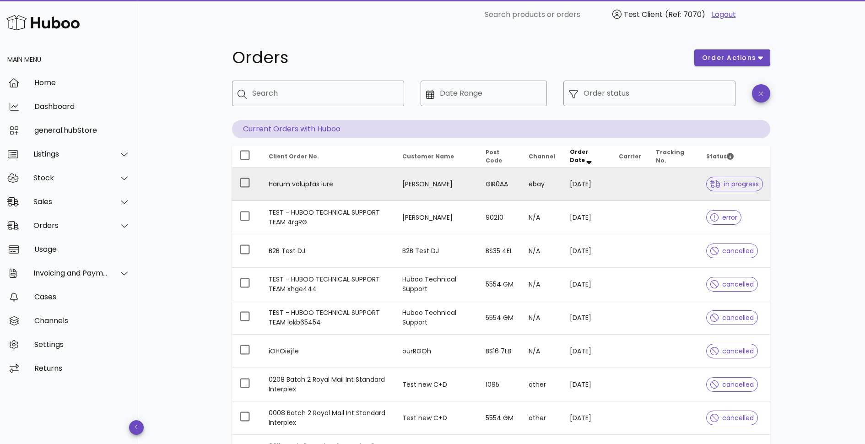
click at [420, 187] on td "Dara Dunlap" at bounding box center [437, 183] width 84 height 33
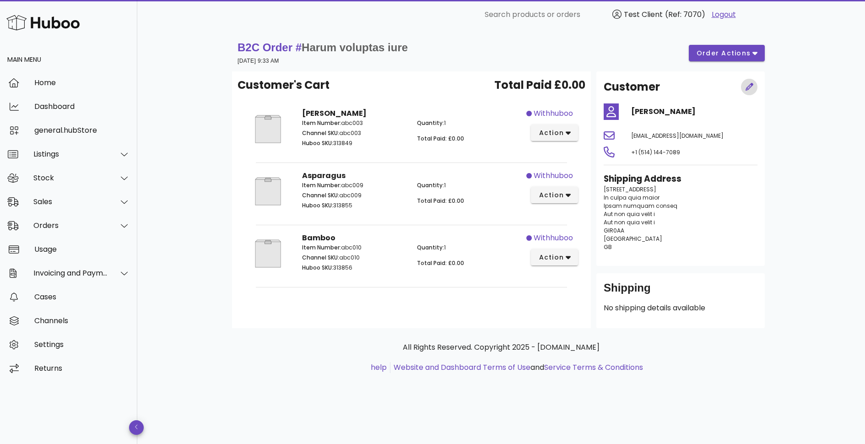
click at [749, 90] on icon "button" at bounding box center [749, 87] width 8 height 8
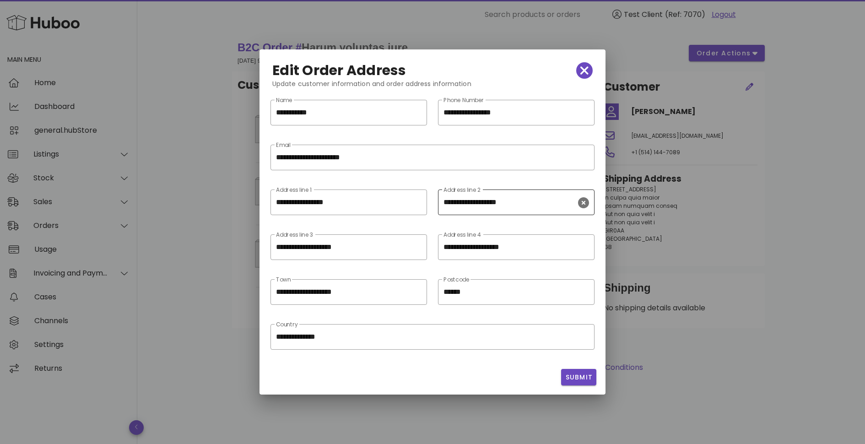
click at [519, 203] on input "**********" at bounding box center [509, 202] width 133 height 15
type input "**********"
click at [570, 378] on span "Submit" at bounding box center [579, 377] width 28 height 10
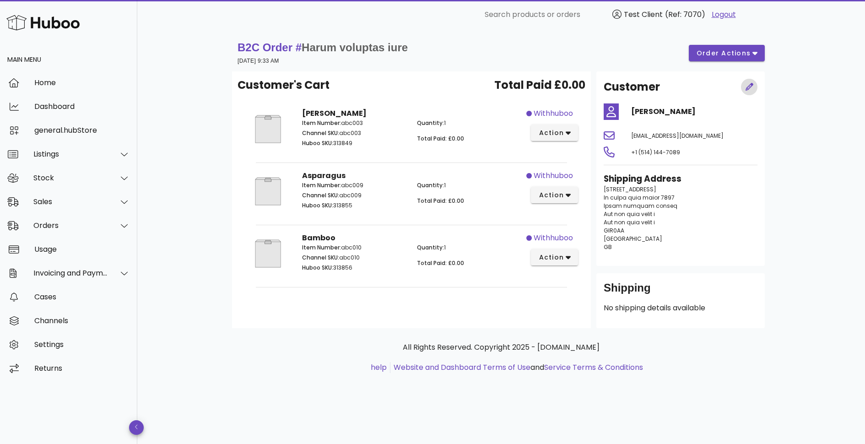
click at [747, 87] on icon "button" at bounding box center [749, 87] width 8 height 8
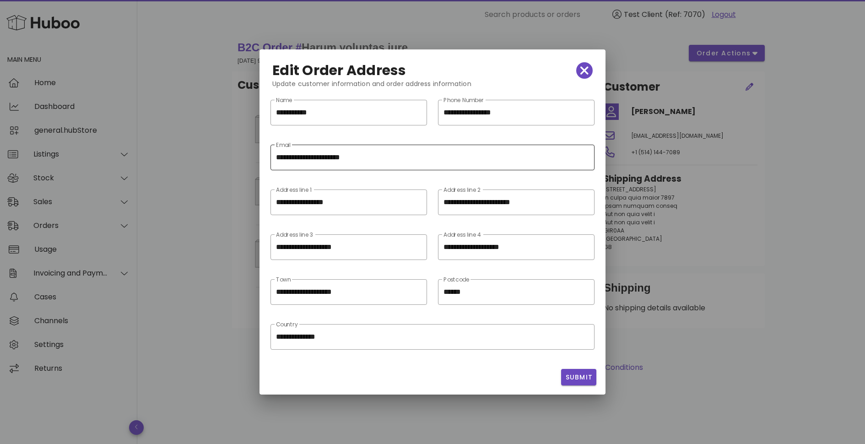
click at [305, 157] on input "**********" at bounding box center [432, 157] width 313 height 15
type input "**********"
click at [579, 373] on span "Submit" at bounding box center [579, 377] width 28 height 10
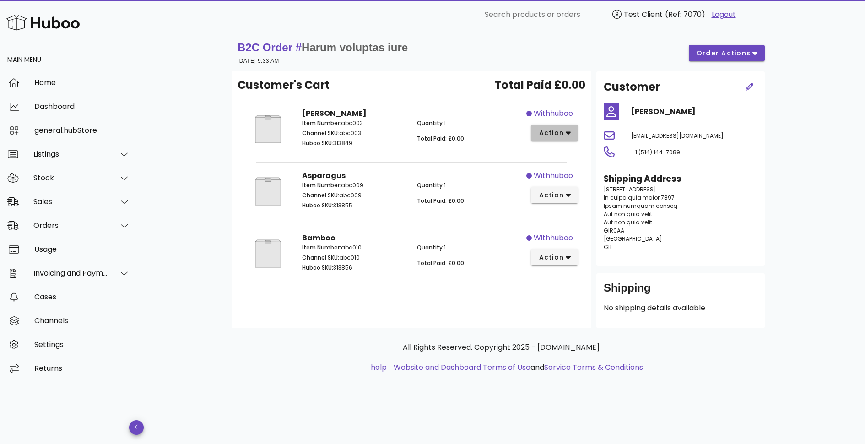
click at [566, 135] on icon "button" at bounding box center [567, 133] width 5 height 8
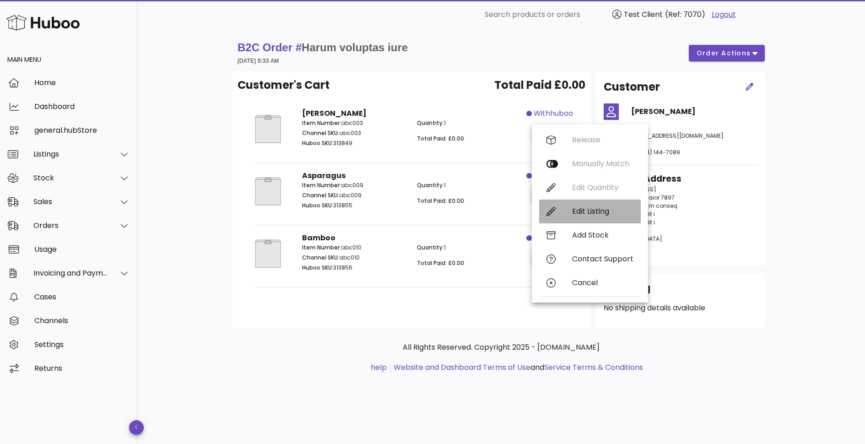
click at [586, 210] on div "Edit Listing" at bounding box center [602, 211] width 61 height 9
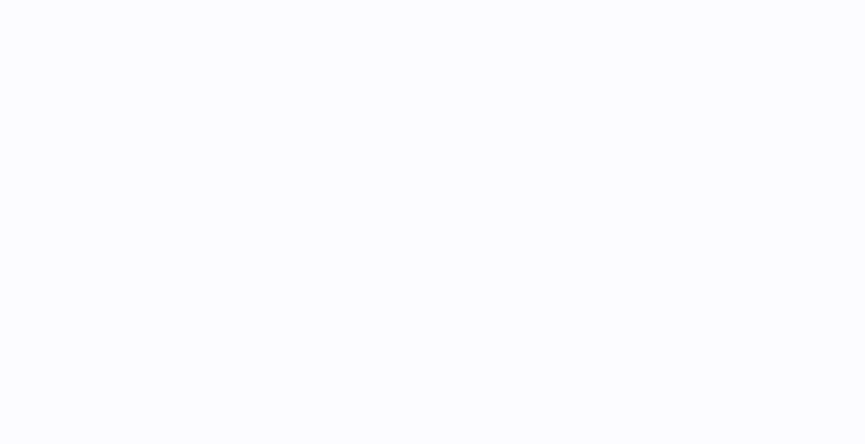
select select "***"
select select "****"
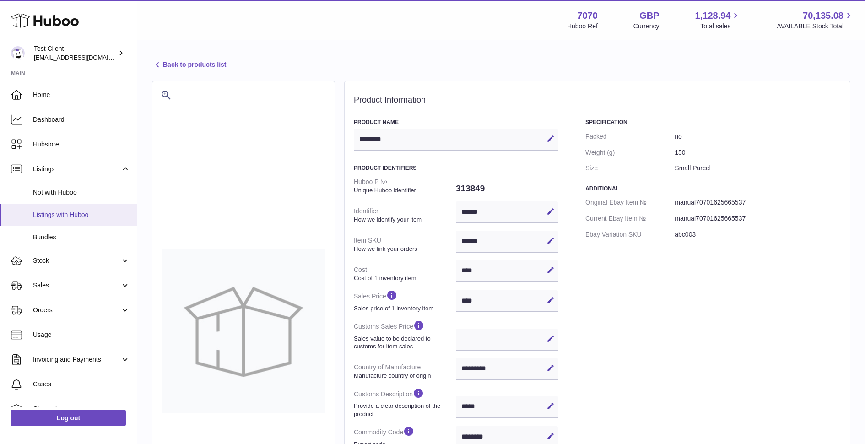
click at [59, 212] on span "Listings with Huboo" at bounding box center [81, 214] width 97 height 9
